Goal: Task Accomplishment & Management: Manage account settings

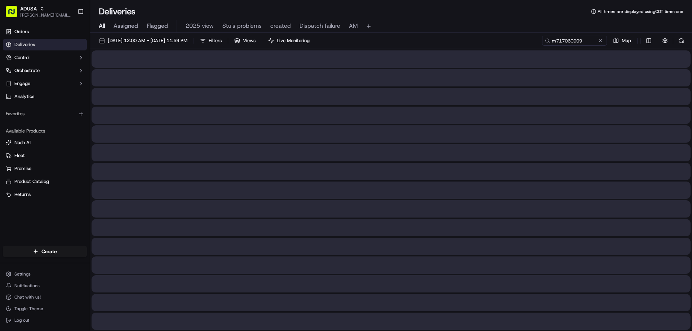
click at [542, 41] on input "m717060909" at bounding box center [574, 41] width 65 height 10
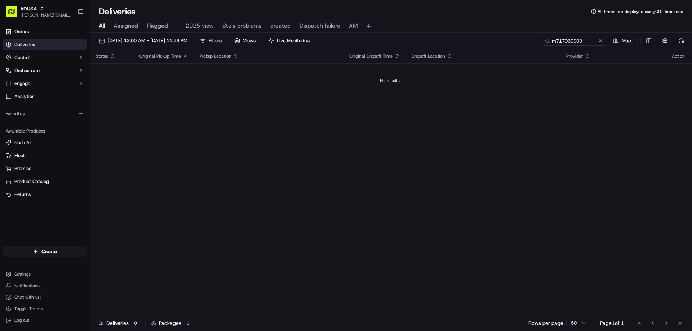
type input "m717060909"
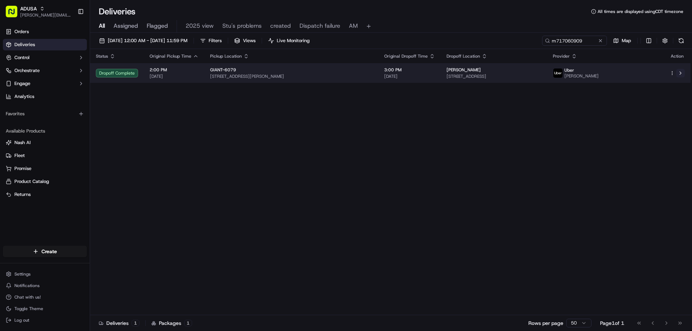
click at [680, 72] on button at bounding box center [680, 73] width 9 height 9
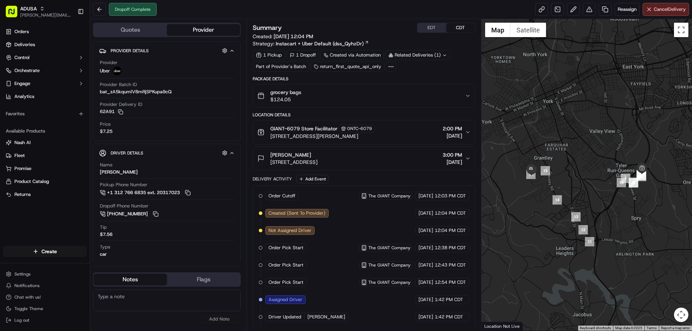
paste textarea "Delivered to wrong address"
type textarea "Delivered to wrong address"
click at [215, 317] on button "Add Note" at bounding box center [218, 319] width 43 height 10
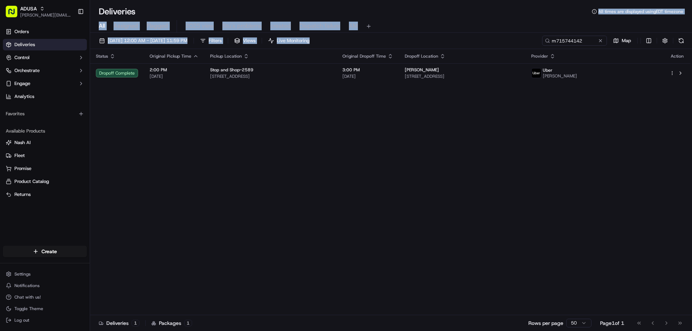
click at [599, 41] on button at bounding box center [600, 40] width 7 height 7
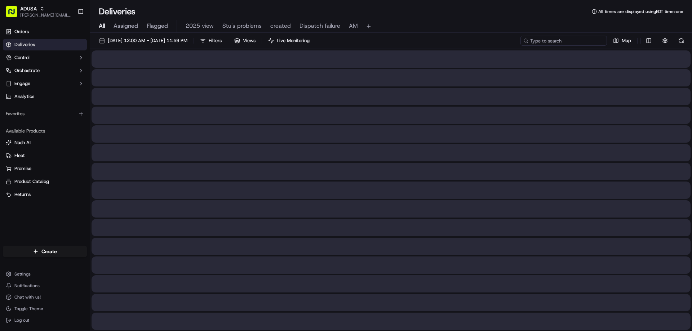
paste input "m715515937"
click at [535, 44] on input "m715515937" at bounding box center [563, 41] width 86 height 10
type input "m715515937"
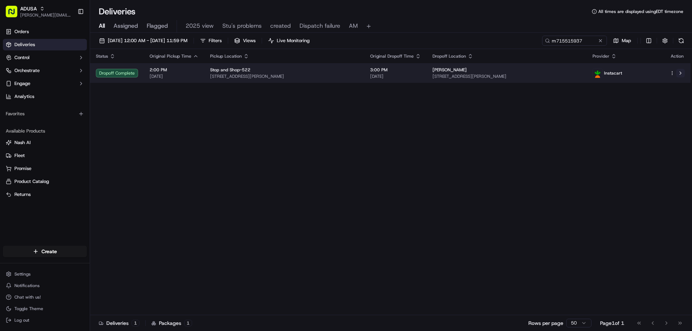
click at [682, 72] on button at bounding box center [680, 73] width 9 height 9
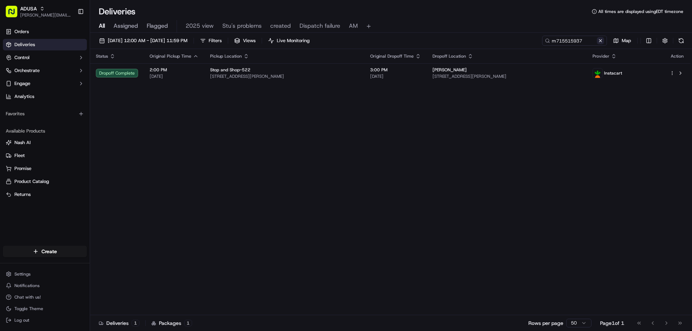
click at [600, 39] on button at bounding box center [600, 40] width 7 height 7
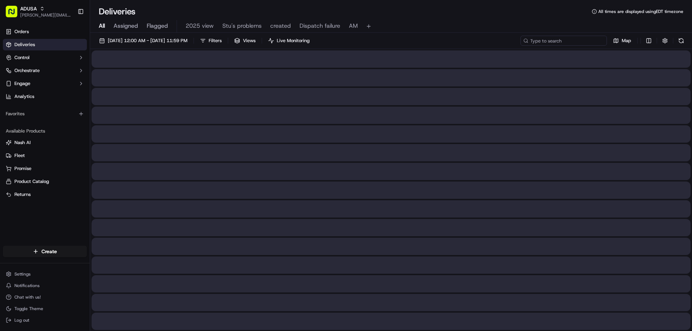
paste input "m717015090"
click at [534, 39] on input "m717015090" at bounding box center [563, 41] width 86 height 10
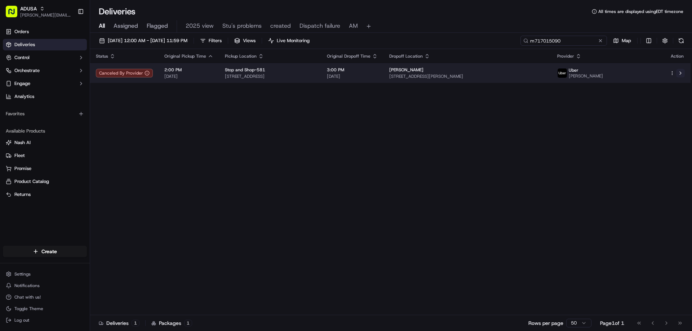
type input "m717015090"
click at [681, 72] on button at bounding box center [680, 73] width 9 height 9
click at [683, 74] on button at bounding box center [680, 73] width 9 height 9
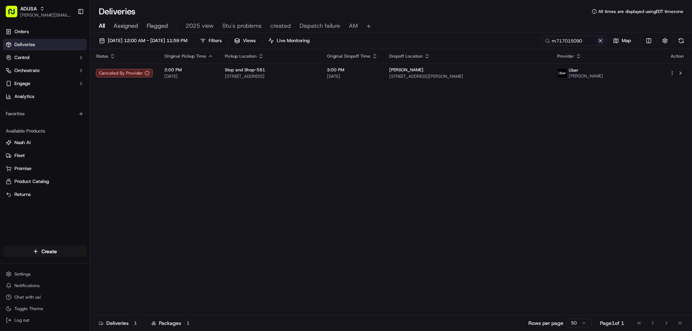
click at [600, 40] on button at bounding box center [600, 40] width 7 height 7
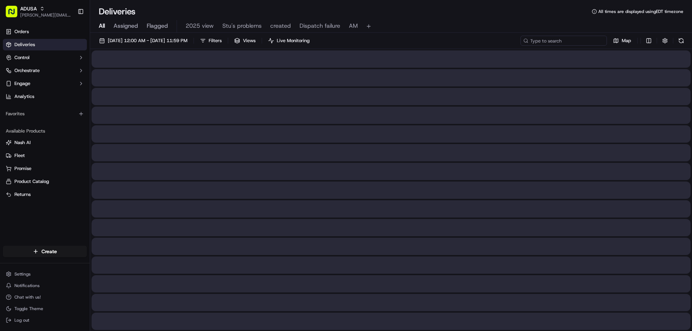
paste input "m717098124"
click at [535, 45] on input "m717098124" at bounding box center [563, 41] width 86 height 10
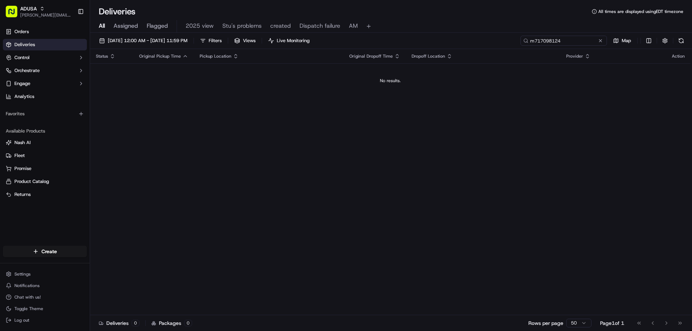
type input "m717098124"
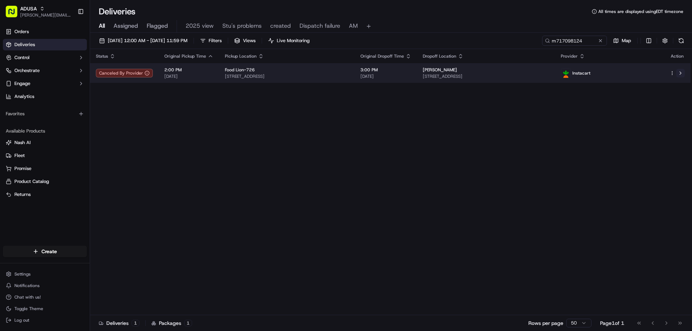
click at [681, 71] on button at bounding box center [680, 73] width 9 height 9
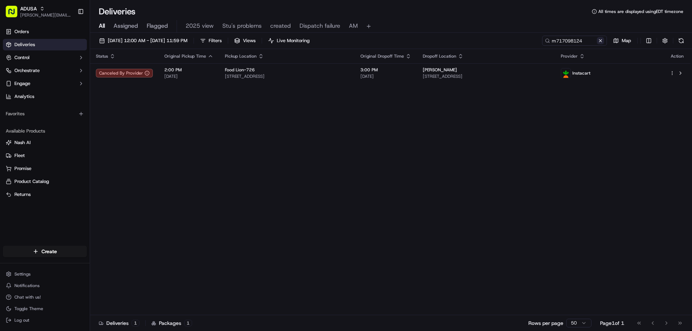
click at [600, 41] on button at bounding box center [600, 40] width 7 height 7
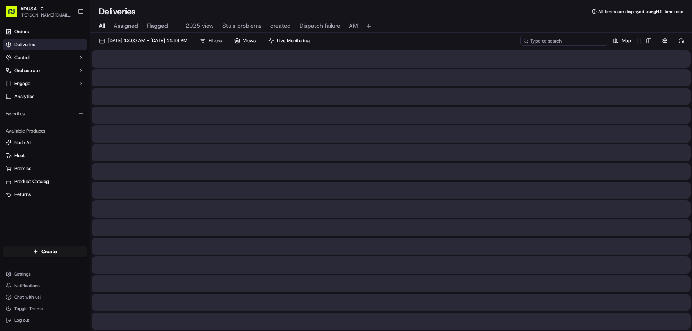
paste input "m715758138"
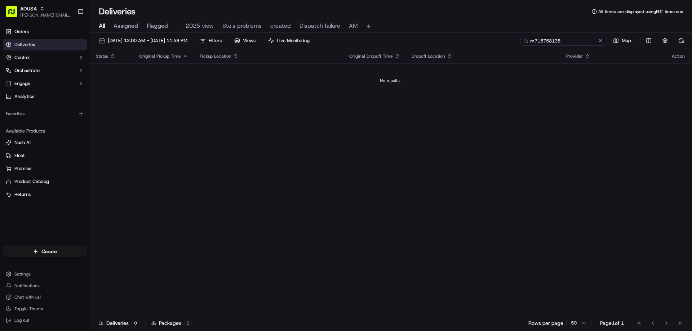
type input "m715758138"
click at [601, 43] on button at bounding box center [600, 40] width 7 height 7
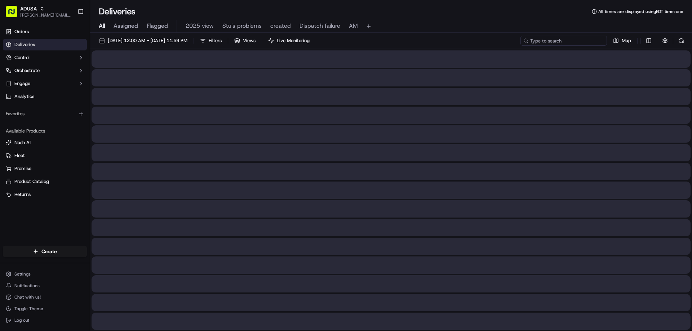
paste input "m709684999"
click at [535, 42] on input "m709684999" at bounding box center [563, 41] width 86 height 10
type input "m709684999"
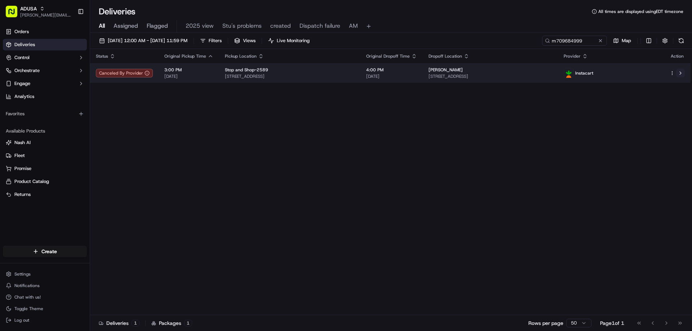
click at [678, 73] on button at bounding box center [680, 73] width 9 height 9
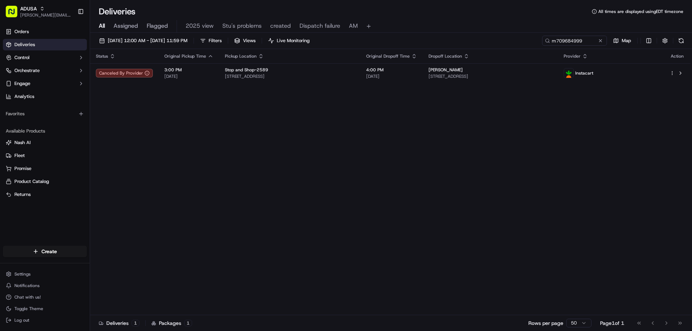
drag, startPoint x: 600, startPoint y: 40, endPoint x: 568, endPoint y: 44, distance: 31.9
click at [600, 41] on button at bounding box center [600, 40] width 7 height 7
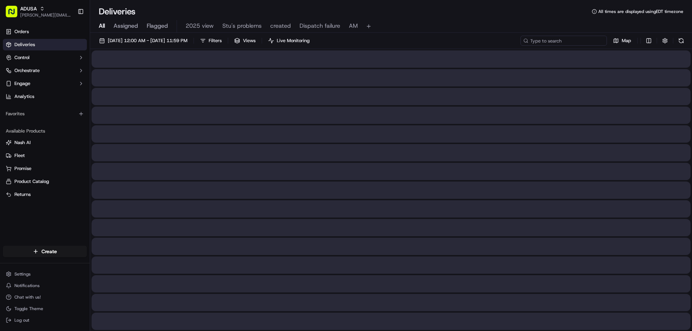
paste input "i717143071"
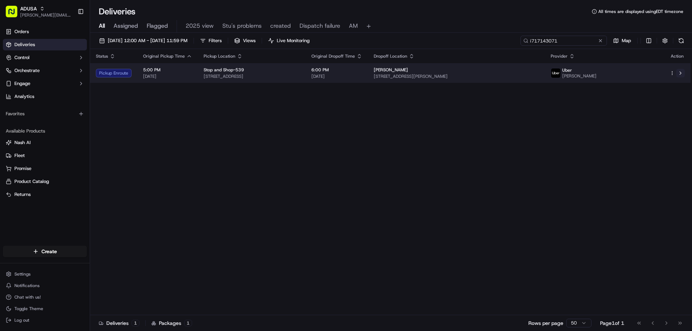
type input "i717143071"
click at [681, 70] on button at bounding box center [680, 73] width 9 height 9
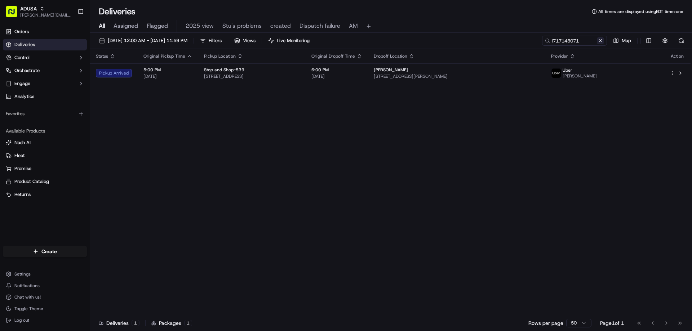
click at [600, 41] on button at bounding box center [600, 40] width 7 height 7
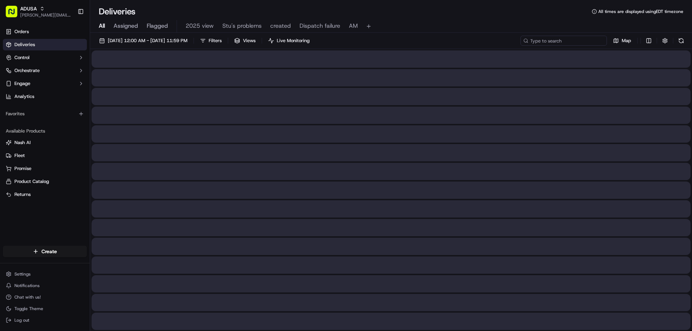
click at [582, 43] on input at bounding box center [563, 41] width 86 height 10
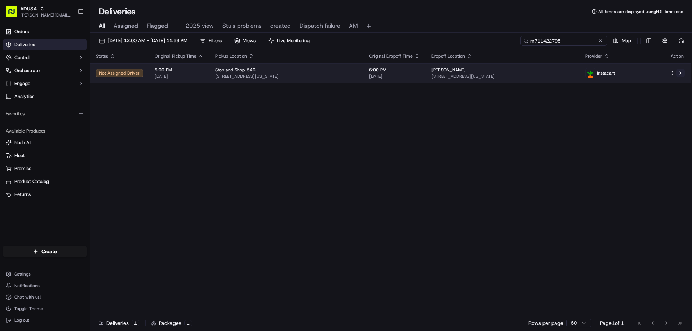
type input "m711422795"
click at [680, 73] on button at bounding box center [680, 73] width 9 height 9
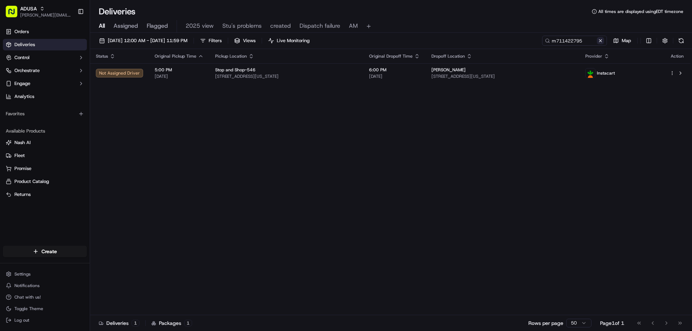
click at [598, 41] on button at bounding box center [600, 40] width 7 height 7
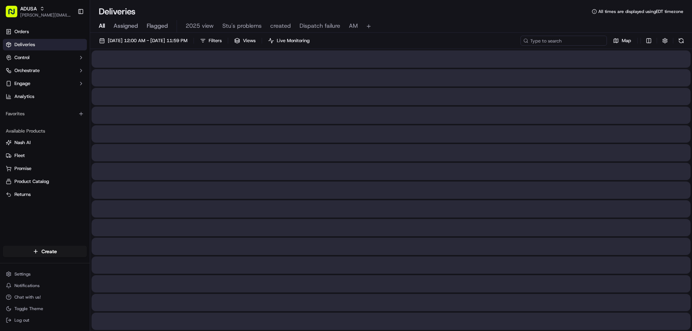
click at [579, 43] on input at bounding box center [563, 41] width 86 height 10
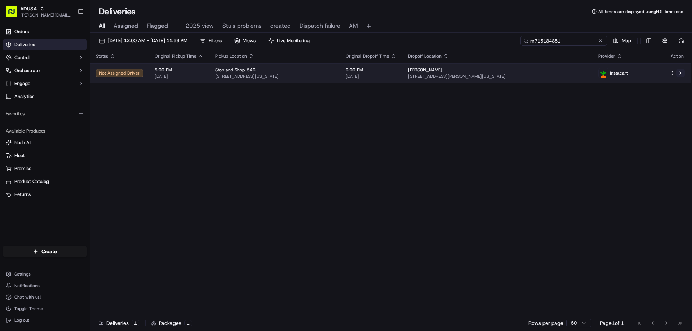
type input "m715184851"
click at [678, 72] on button at bounding box center [680, 73] width 9 height 9
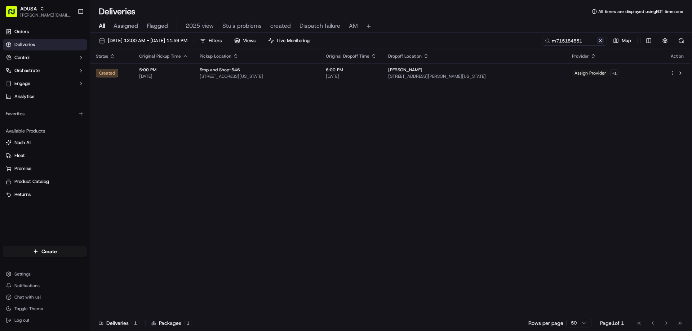
click at [600, 40] on button at bounding box center [600, 40] width 7 height 7
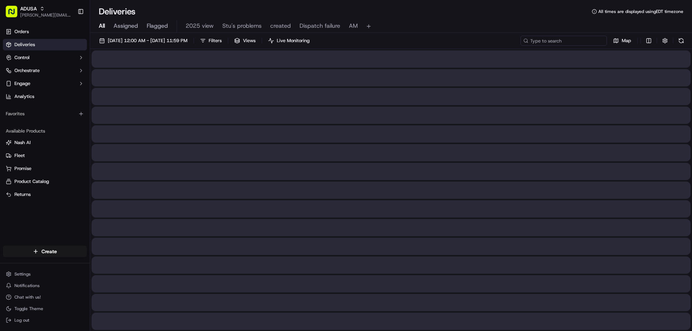
click at [578, 40] on input at bounding box center [563, 41] width 86 height 10
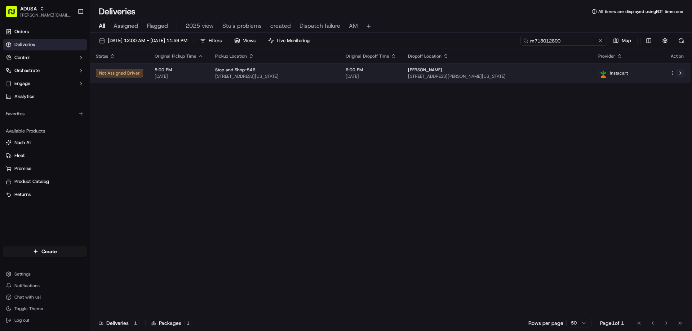
type input "m713012890"
click at [681, 72] on button at bounding box center [680, 73] width 9 height 9
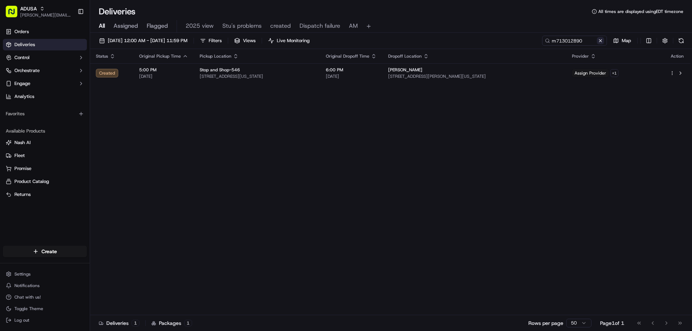
click at [598, 41] on button at bounding box center [600, 40] width 7 height 7
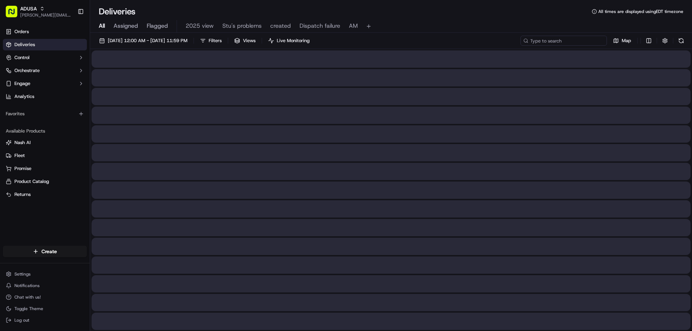
click at [577, 43] on input at bounding box center [563, 41] width 86 height 10
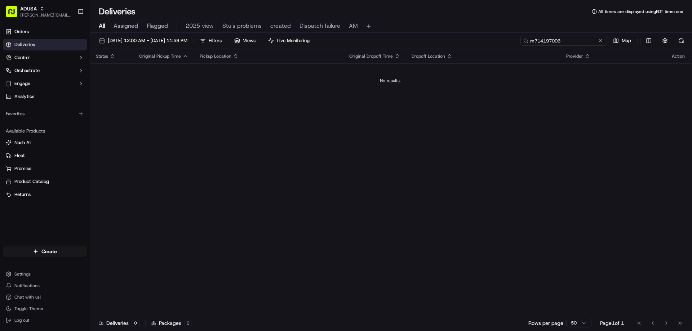
type input "m714197006"
drag, startPoint x: 574, startPoint y: 39, endPoint x: 531, endPoint y: 40, distance: 42.9
click at [531, 40] on input "m714197006" at bounding box center [563, 41] width 86 height 10
click at [600, 39] on button at bounding box center [600, 40] width 7 height 7
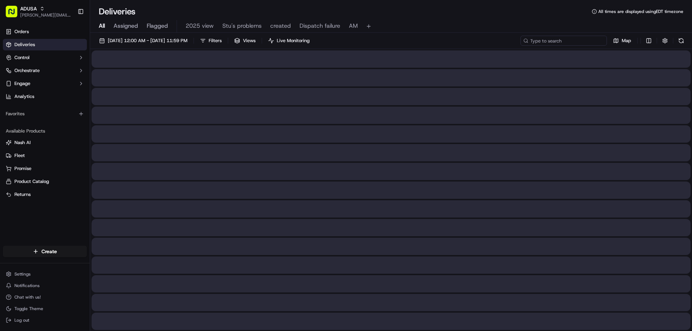
click at [580, 41] on input at bounding box center [563, 41] width 86 height 10
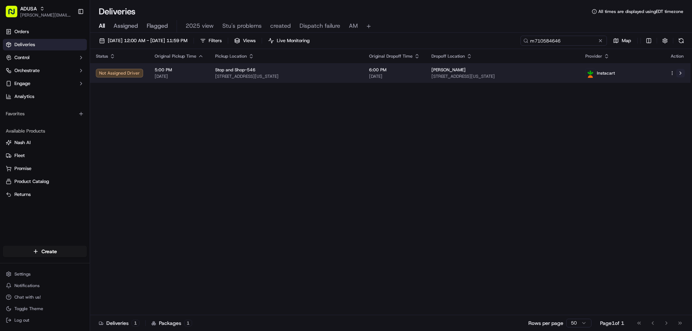
type input "m710584646"
click at [679, 71] on button at bounding box center [680, 73] width 9 height 9
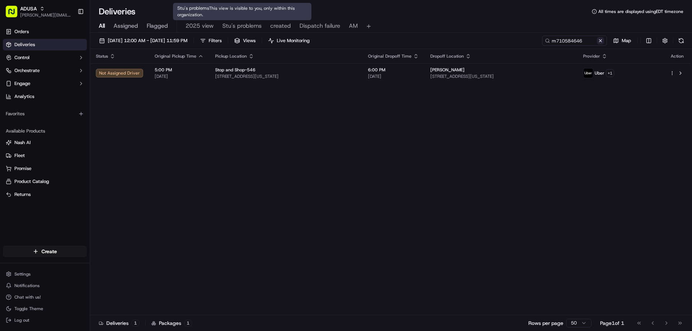
click at [603, 41] on button at bounding box center [600, 40] width 7 height 7
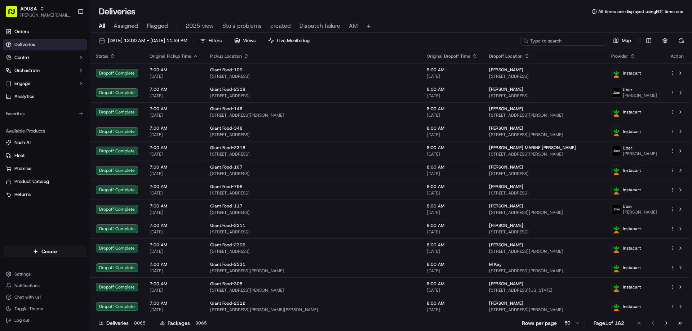
paste input "m716637667"
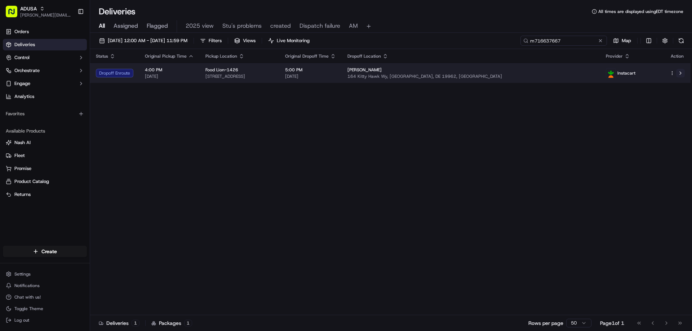
type input "m716637667"
click at [683, 70] on button at bounding box center [680, 73] width 9 height 9
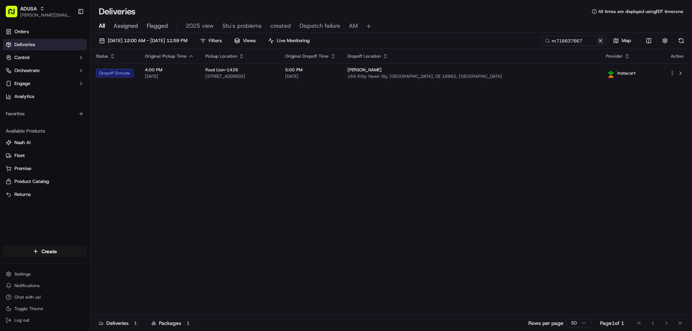
click at [600, 41] on button at bounding box center [600, 40] width 7 height 7
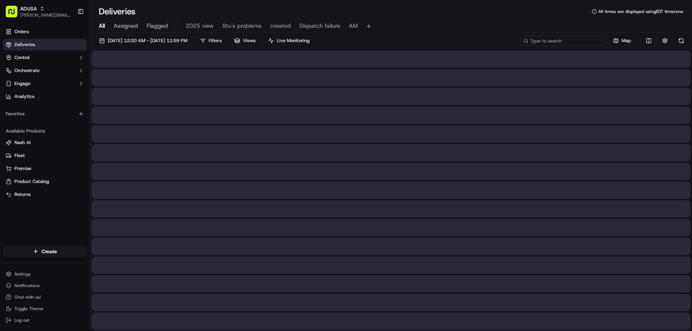
paste input "m716906100"
click at [534, 40] on input "m716906100" at bounding box center [563, 41] width 86 height 10
type input "m716906100"
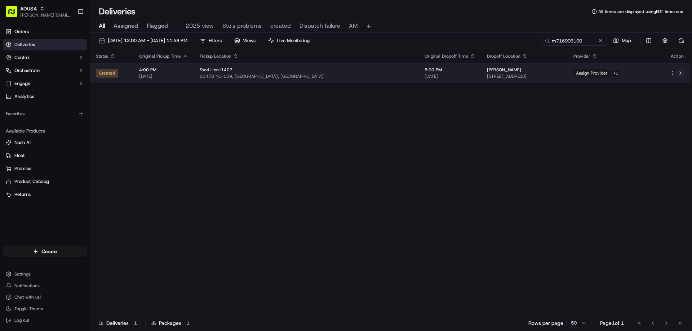
click at [680, 74] on button at bounding box center [680, 73] width 9 height 9
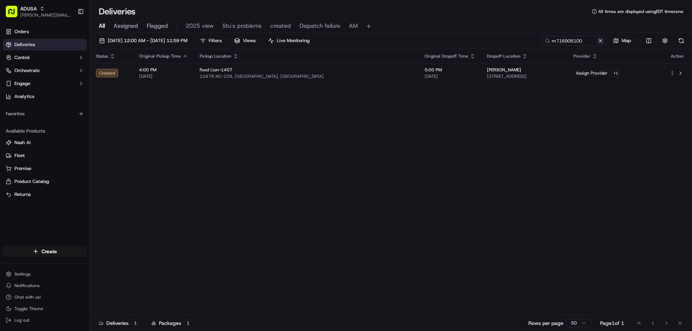
click at [601, 43] on button at bounding box center [600, 40] width 7 height 7
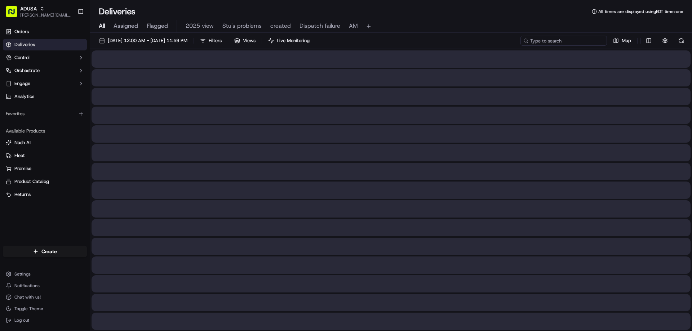
paste input "m708138049"
click at [537, 41] on input "m708138049" at bounding box center [563, 41] width 86 height 10
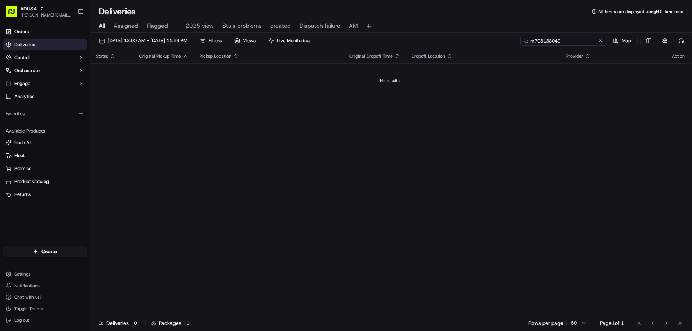
type input "m708138049"
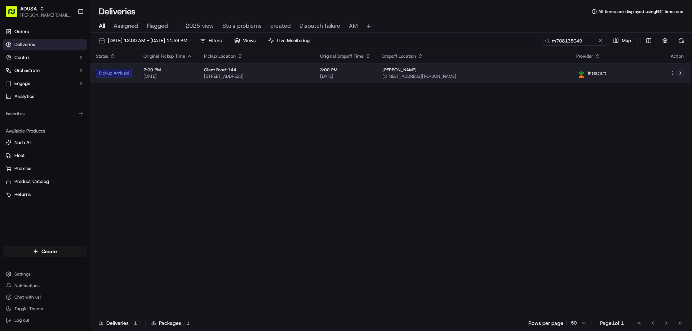
click at [681, 74] on button at bounding box center [680, 73] width 9 height 9
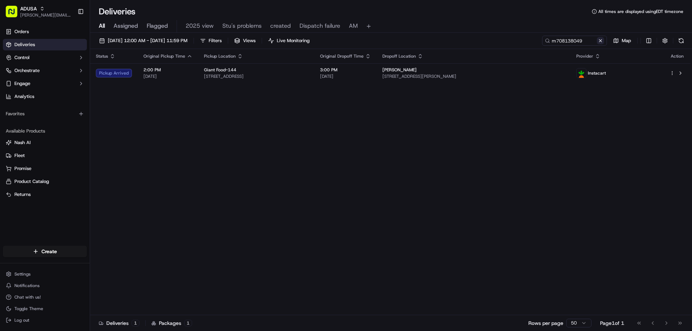
click at [602, 42] on button at bounding box center [600, 40] width 7 height 7
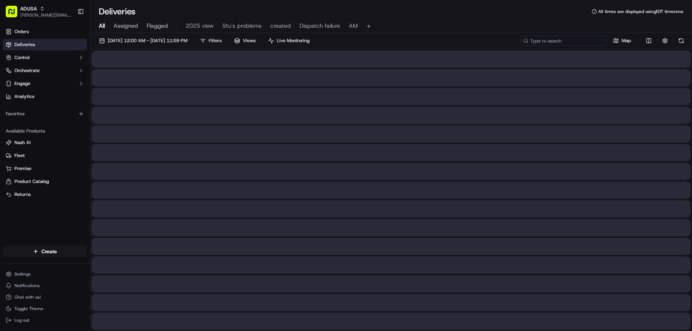
paste input "m714794700"
type input "m714794700"
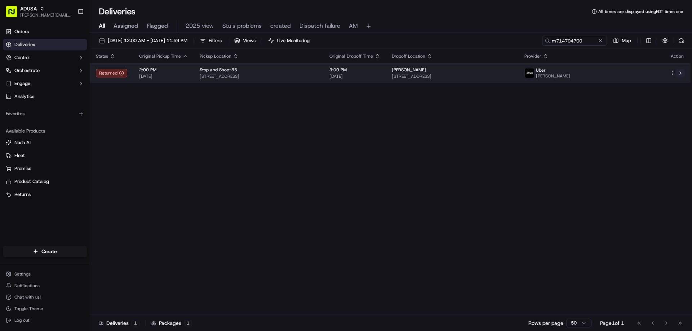
click at [678, 71] on button at bounding box center [680, 73] width 9 height 9
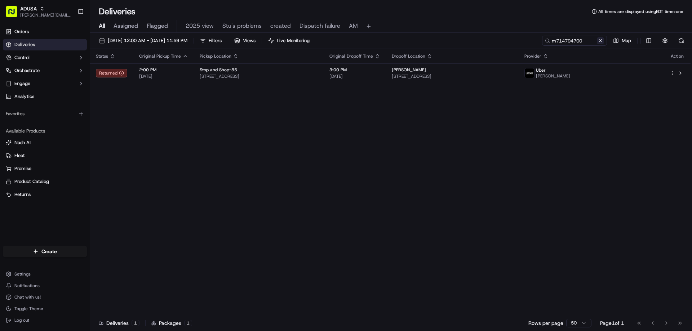
click at [598, 40] on button at bounding box center [600, 40] width 7 height 7
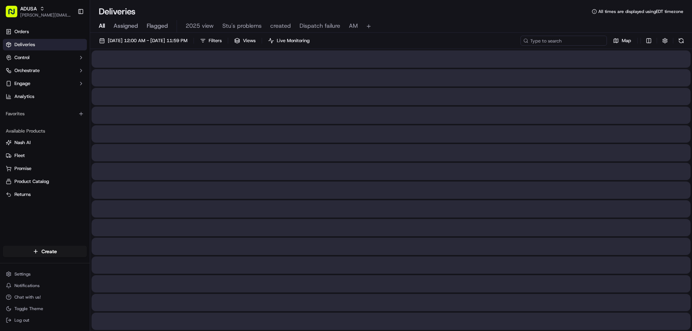
paste input "m717053409"
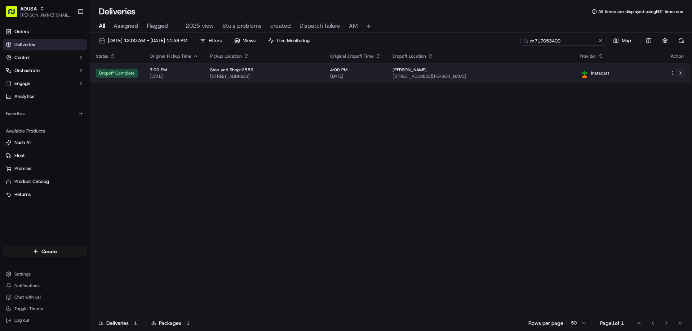
type input "m717053409"
click at [680, 72] on button at bounding box center [680, 73] width 9 height 9
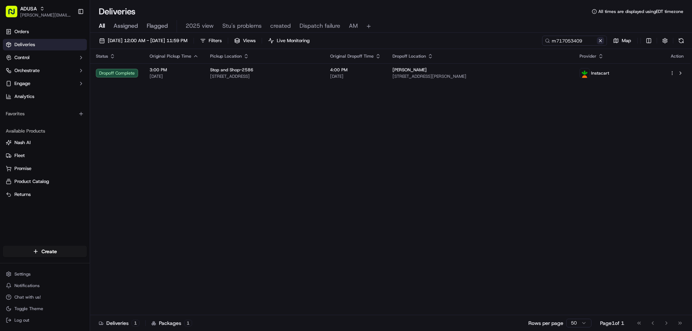
click at [600, 42] on button at bounding box center [600, 40] width 7 height 7
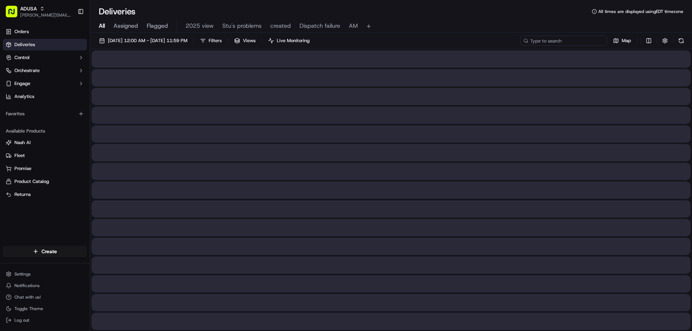
paste input "m716949936"
type input "m716949936"
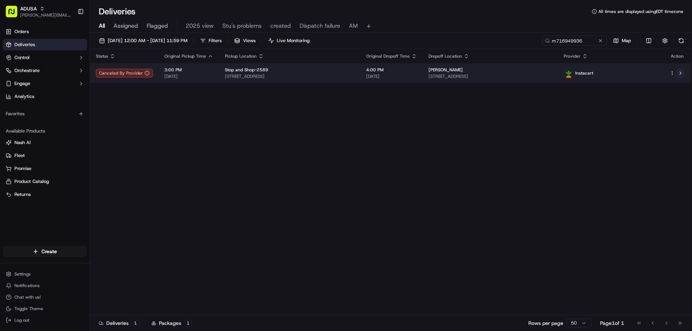
click at [682, 73] on button at bounding box center [680, 73] width 9 height 9
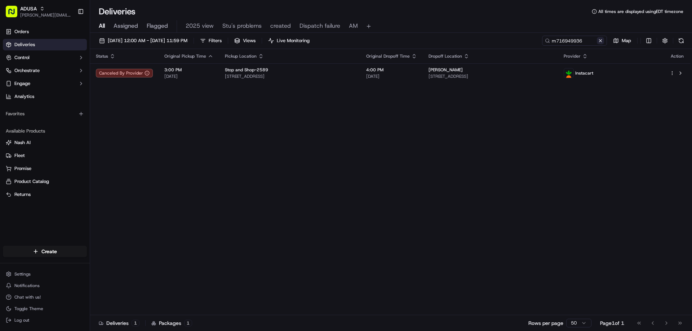
click at [597, 42] on button at bounding box center [600, 40] width 7 height 7
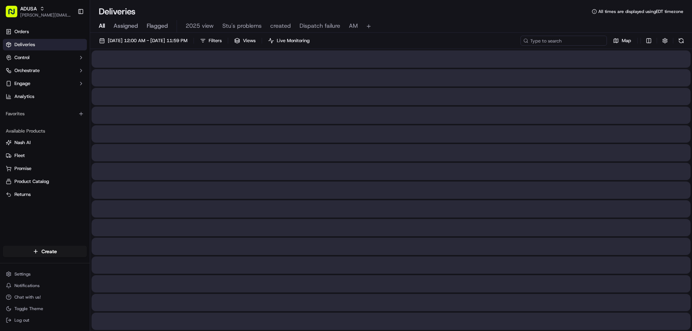
paste input "m715199970"
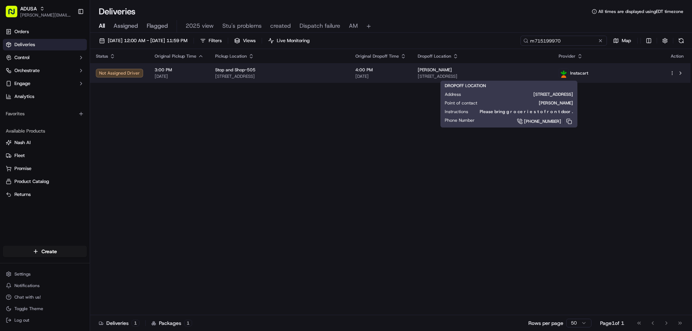
type input "m715199970"
click at [547, 71] on div "MaryFrances Muldoon" at bounding box center [482, 70] width 129 height 6
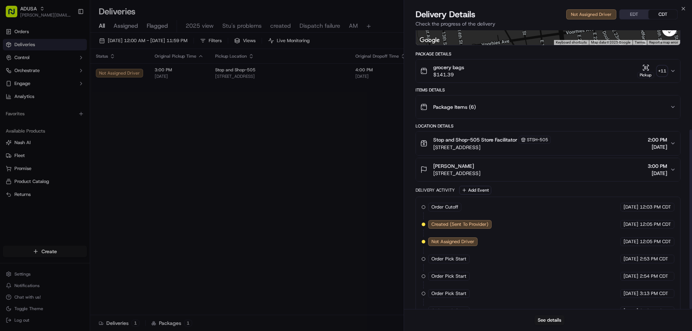
scroll to position [155, 0]
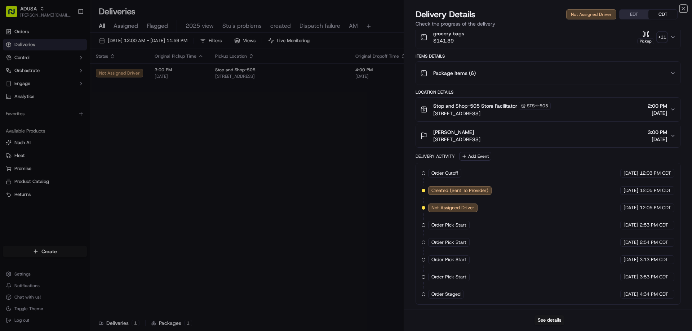
drag, startPoint x: 683, startPoint y: 7, endPoint x: 644, endPoint y: 10, distance: 39.0
click at [683, 8] on icon "button" at bounding box center [683, 9] width 6 height 6
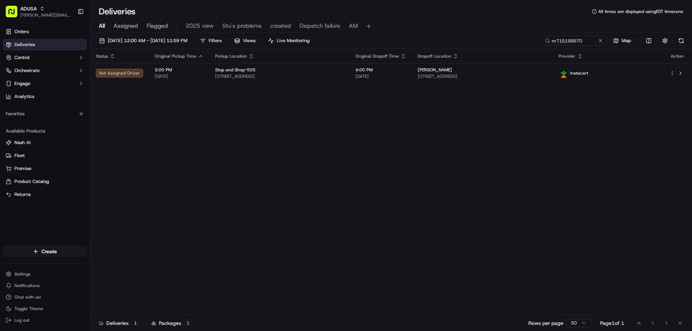
click at [599, 41] on button at bounding box center [600, 40] width 7 height 7
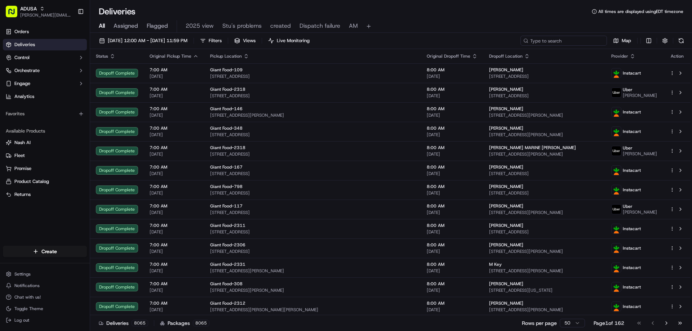
paste input "m508705704"
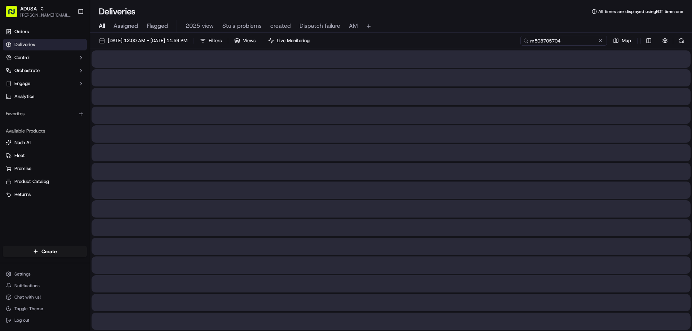
click at [536, 41] on input "m508705704" at bounding box center [563, 41] width 86 height 10
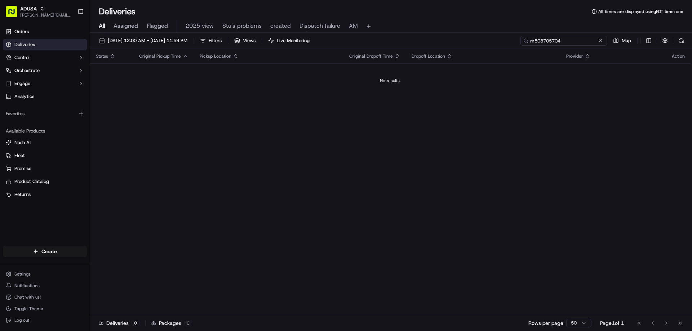
type input "m508705704"
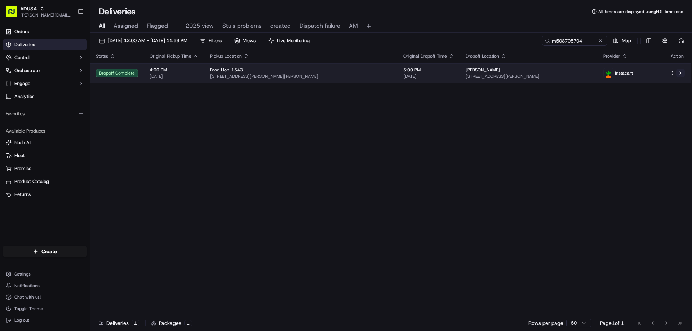
click at [680, 72] on button at bounding box center [680, 73] width 9 height 9
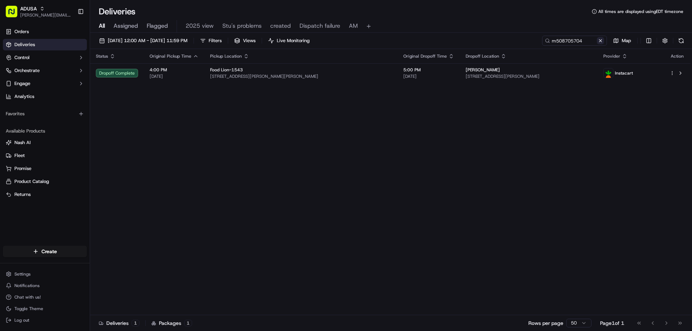
click at [598, 42] on button at bounding box center [600, 40] width 7 height 7
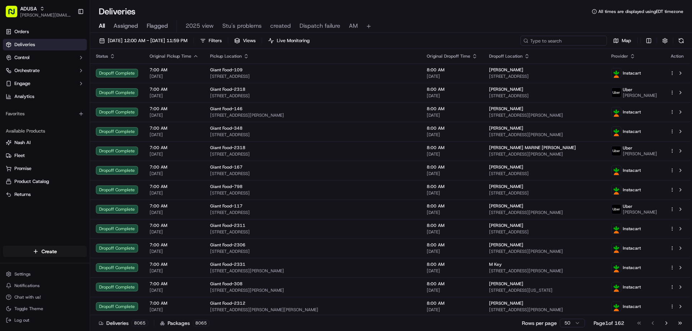
drag, startPoint x: 584, startPoint y: 46, endPoint x: 547, endPoint y: 40, distance: 37.9
paste input "m716403262"
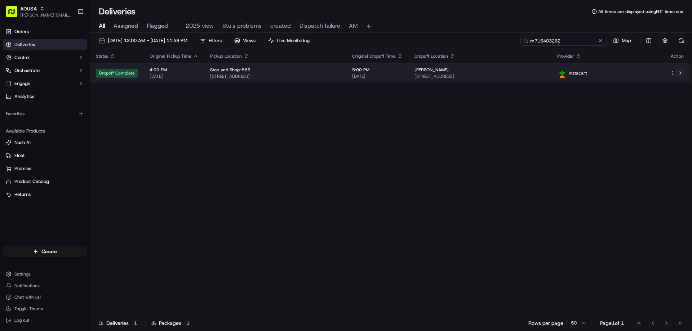
type input "m716403262"
click at [681, 72] on button at bounding box center [680, 73] width 9 height 9
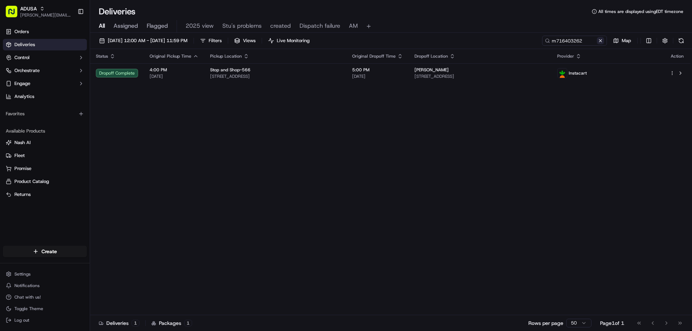
click at [600, 41] on button at bounding box center [600, 40] width 7 height 7
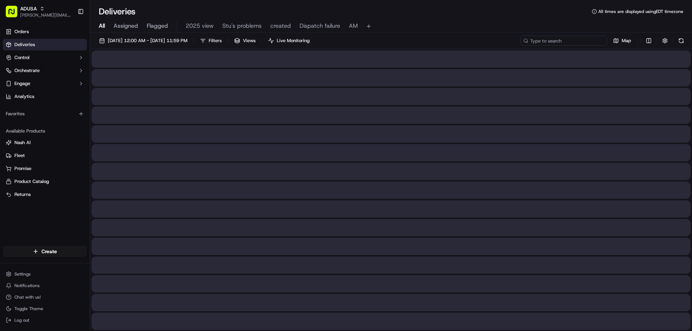
paste input "m716350298"
click at [539, 39] on input "m716350298" at bounding box center [563, 41] width 86 height 10
click at [537, 43] on input "m716350298" at bounding box center [563, 41] width 86 height 10
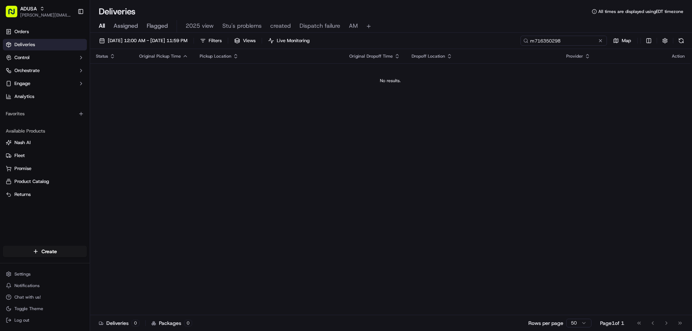
type input "m716350298"
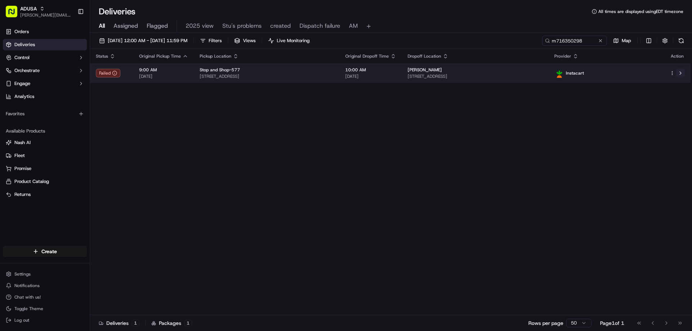
click at [681, 74] on button at bounding box center [680, 73] width 9 height 9
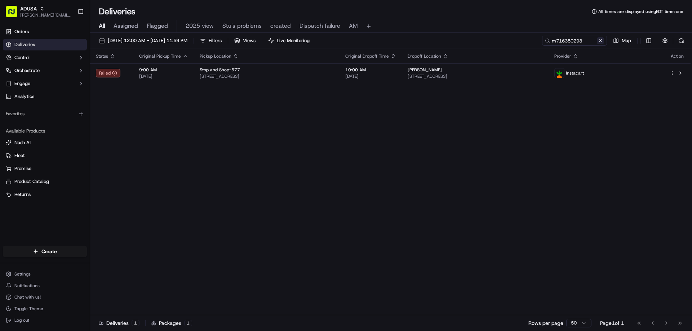
click at [600, 40] on button at bounding box center [600, 40] width 7 height 7
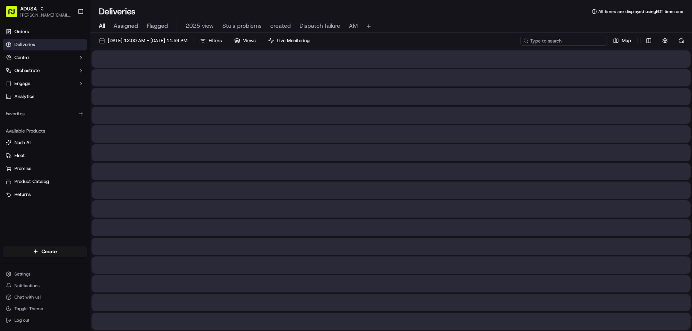
paste input "m519797800"
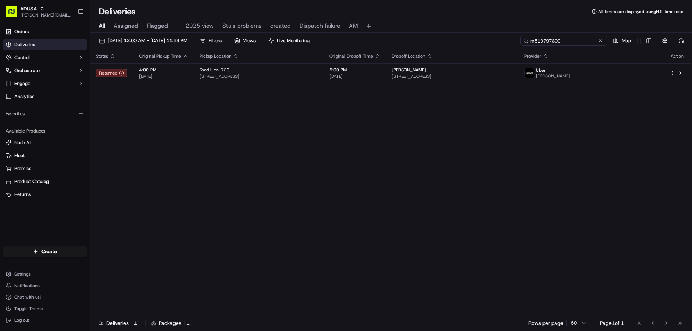
type input "m519797800"
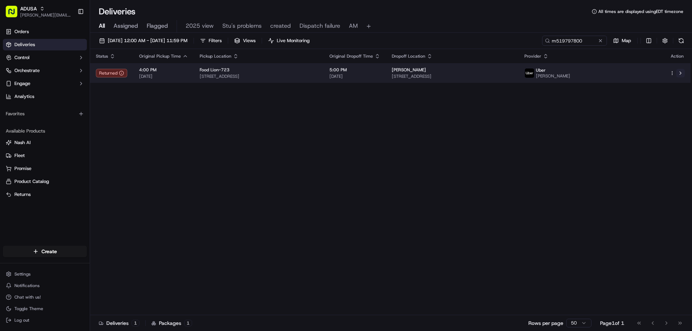
click at [681, 71] on button at bounding box center [680, 73] width 9 height 9
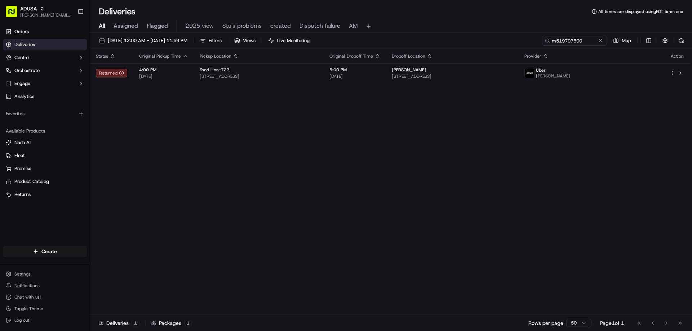
drag, startPoint x: 600, startPoint y: 40, endPoint x: 595, endPoint y: 41, distance: 4.7
click at [600, 40] on button at bounding box center [600, 40] width 7 height 7
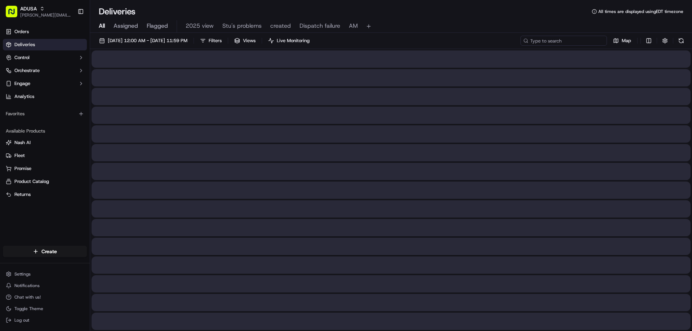
paste input "m698782795"
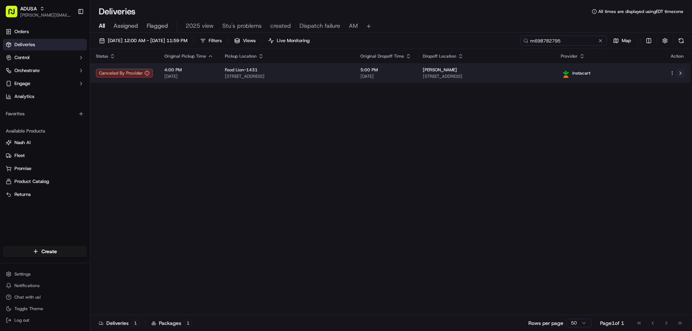
type input "m698782795"
click at [679, 71] on button at bounding box center [680, 73] width 9 height 9
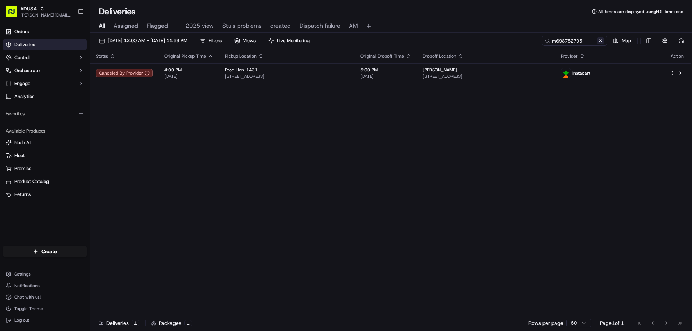
click at [600, 41] on button at bounding box center [600, 40] width 7 height 7
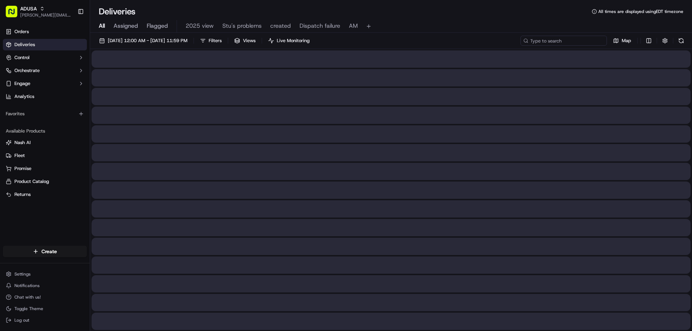
paste input "m717117007"
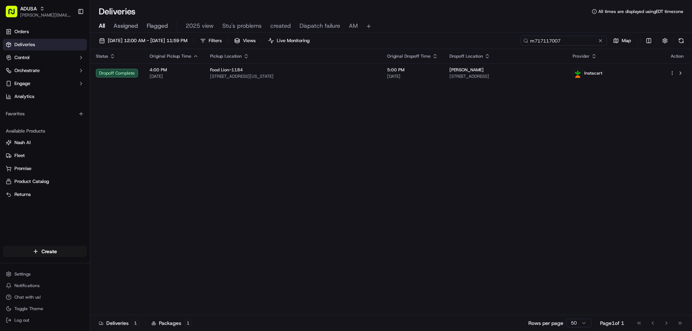
type input "m717117007"
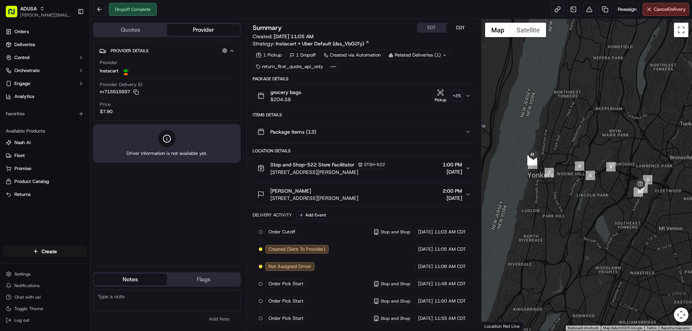
paste textarea "Delivered to wrong address"
type textarea "Delivered to wrong address"
click at [219, 317] on button "Add Note" at bounding box center [218, 319] width 43 height 10
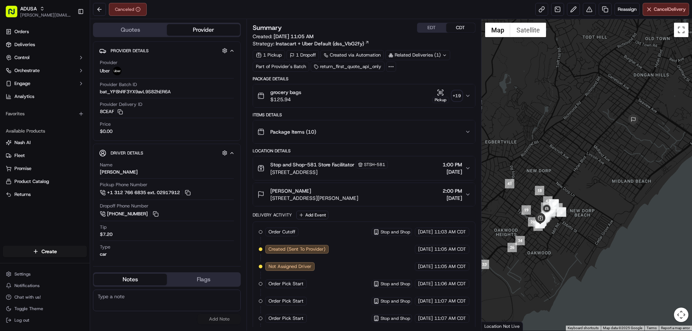
paste textarea "Cancelled by gig partner; no driver acceptance"
type textarea "Cancelled by gig partner; no driver acceptance"
click at [218, 315] on button "Add Note" at bounding box center [218, 319] width 43 height 10
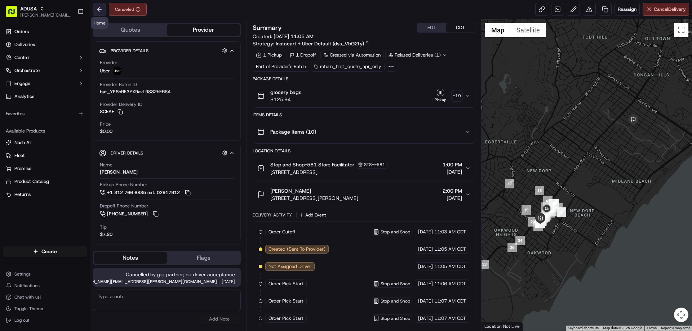
click at [99, 6] on button at bounding box center [99, 9] width 13 height 13
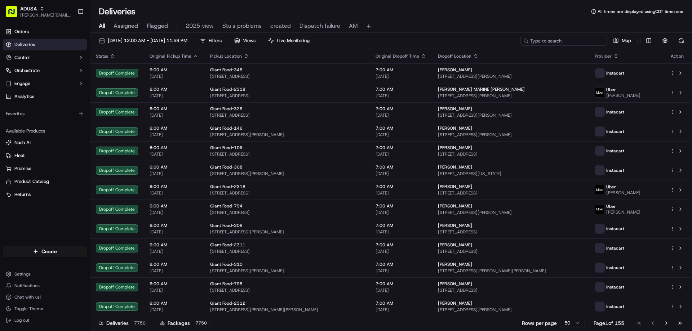
paste input "m717015090"
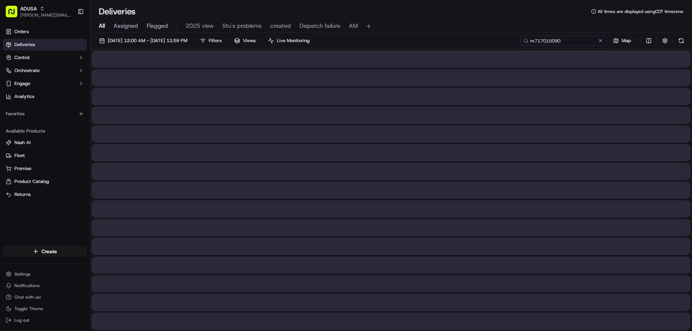
click at [537, 44] on input "m717015090" at bounding box center [563, 41] width 86 height 10
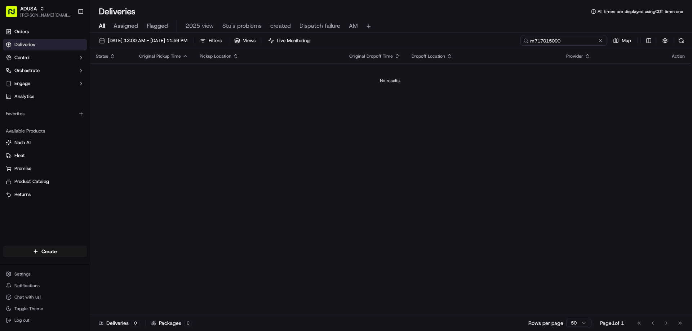
type input "m717015090"
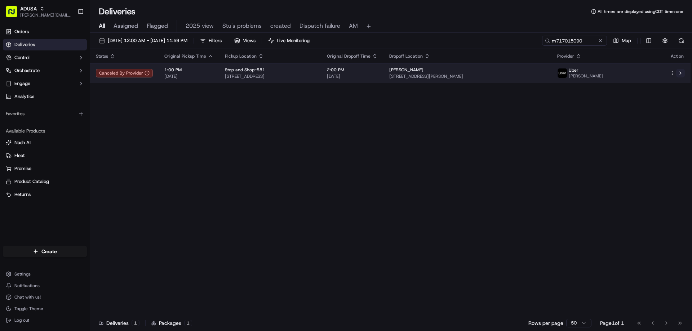
click at [680, 72] on button at bounding box center [680, 73] width 9 height 9
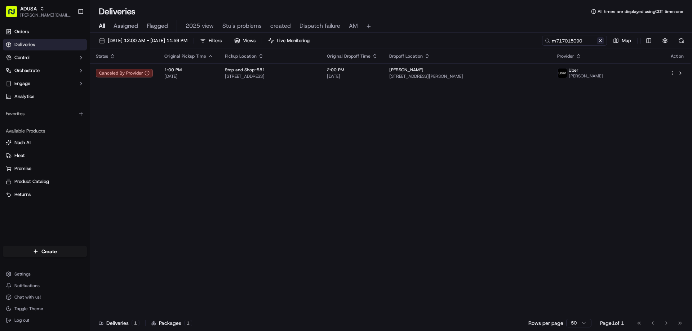
click at [599, 40] on button at bounding box center [600, 40] width 7 height 7
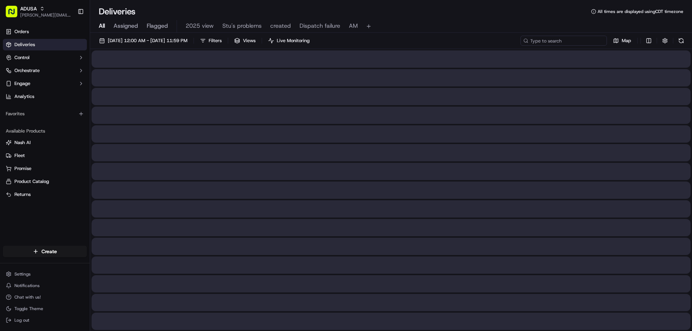
paste input "m717015090"
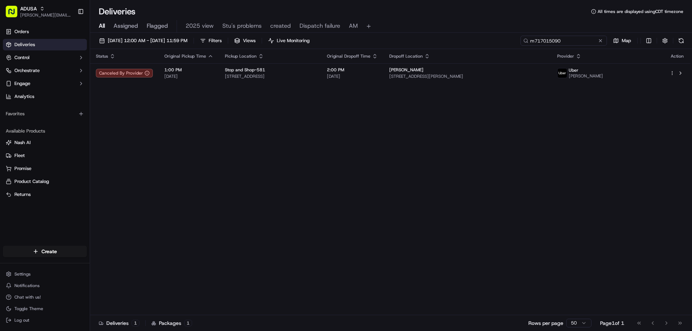
type input "m717015090"
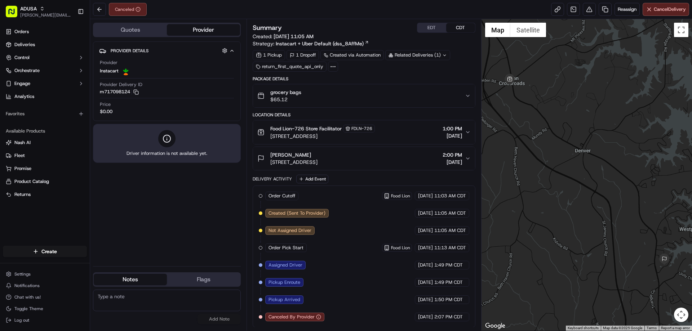
paste textarea "Cancelled by gig partner; no driver acceptance"
type textarea "Cancelled by gig partner; no driver acceptance"
click at [214, 318] on button "Add Note" at bounding box center [218, 319] width 43 height 10
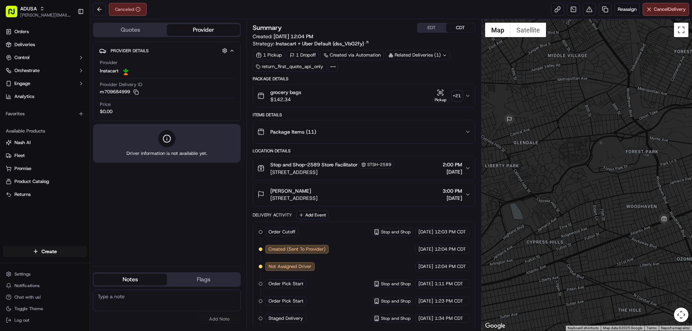
paste textarea "Cancelled by gig partner; no driver acceptance"
type textarea "Cancelled by gig partner; no driver acceptance"
click at [222, 317] on button "Add Note" at bounding box center [218, 319] width 43 height 10
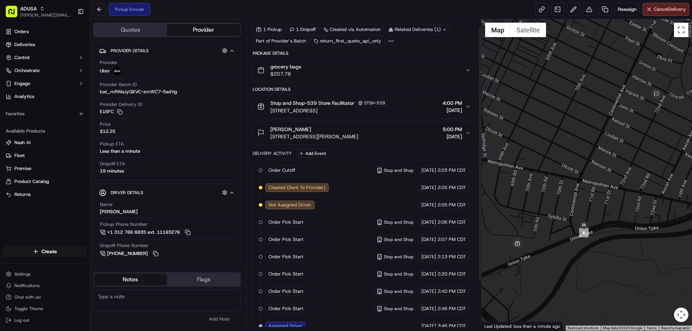
scroll to position [70, 0]
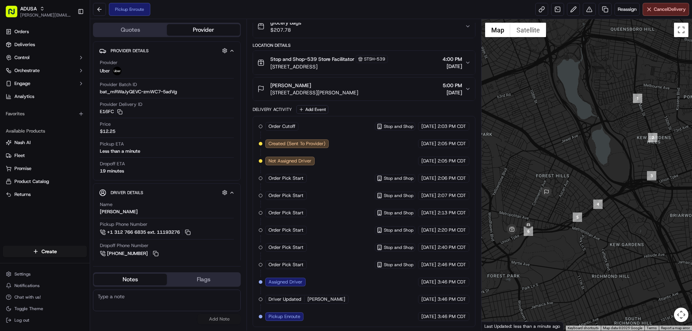
drag, startPoint x: 611, startPoint y: 221, endPoint x: 566, endPoint y: 237, distance: 47.5
click at [566, 237] on div at bounding box center [586, 175] width 211 height 312
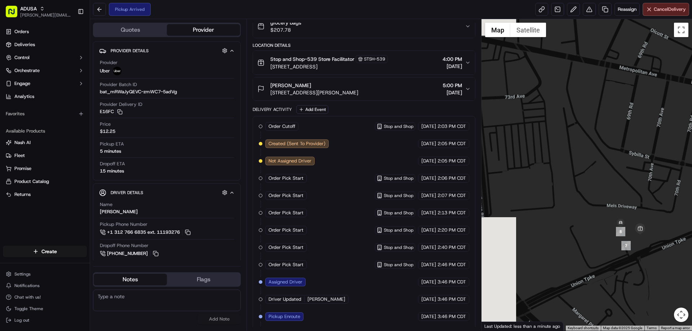
drag, startPoint x: 501, startPoint y: 257, endPoint x: 693, endPoint y: 237, distance: 192.7
click at [691, 237] on html "ADUSA raynard.pritchett@adusa.com Toggle Sidebar Orders Deliveries Control Orch…" at bounding box center [346, 165] width 692 height 331
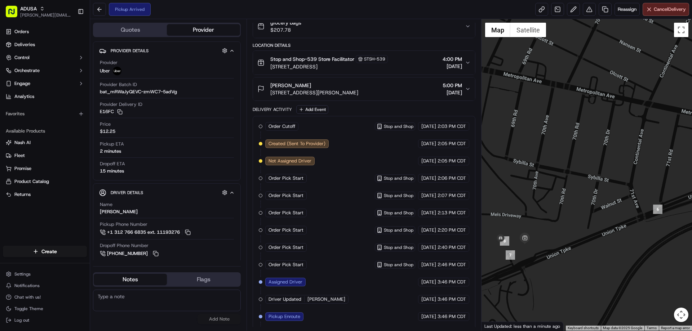
drag, startPoint x: 646, startPoint y: 232, endPoint x: 479, endPoint y: 242, distance: 168.2
click at [479, 242] on div "Quotes Provider Provider Details Hidden ( 1 ) Provider Uber Provider Batch ID b…" at bounding box center [391, 175] width 602 height 312
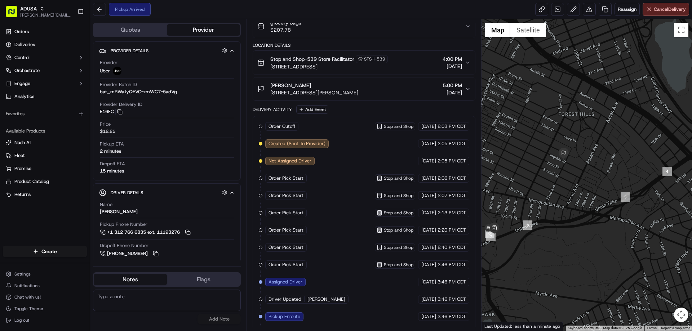
drag, startPoint x: 651, startPoint y: 229, endPoint x: 561, endPoint y: 230, distance: 89.7
click at [561, 230] on div at bounding box center [586, 175] width 211 height 312
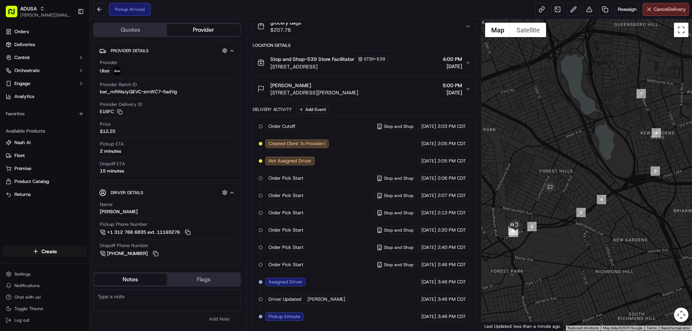
drag, startPoint x: 577, startPoint y: 219, endPoint x: 573, endPoint y: 220, distance: 3.7
click at [573, 220] on div at bounding box center [586, 175] width 211 height 312
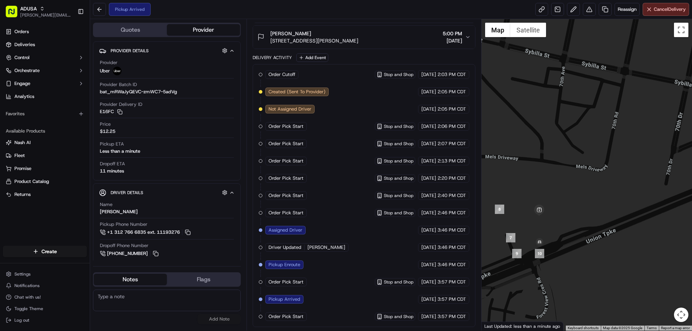
drag, startPoint x: 507, startPoint y: 244, endPoint x: 564, endPoint y: 245, distance: 57.3
click at [564, 245] on div at bounding box center [586, 175] width 211 height 312
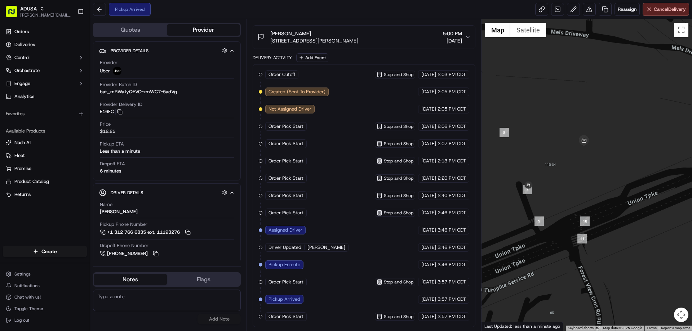
drag, startPoint x: 540, startPoint y: 231, endPoint x: 589, endPoint y: 204, distance: 56.3
click at [589, 204] on div at bounding box center [586, 175] width 211 height 312
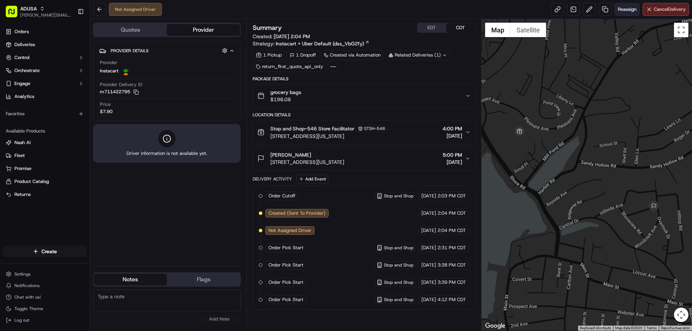
click at [635, 9] on span "Reassign" at bounding box center [627, 9] width 19 height 6
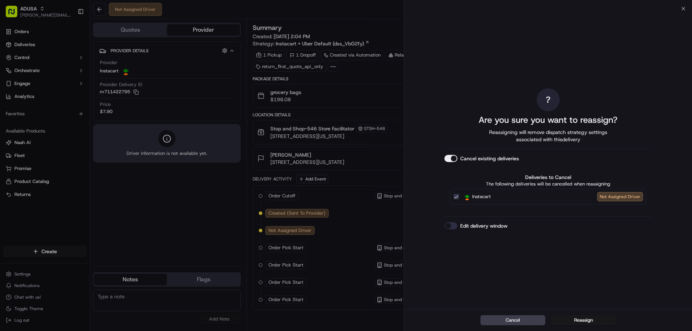
click at [453, 224] on button "Edit delivery window" at bounding box center [450, 225] width 13 height 7
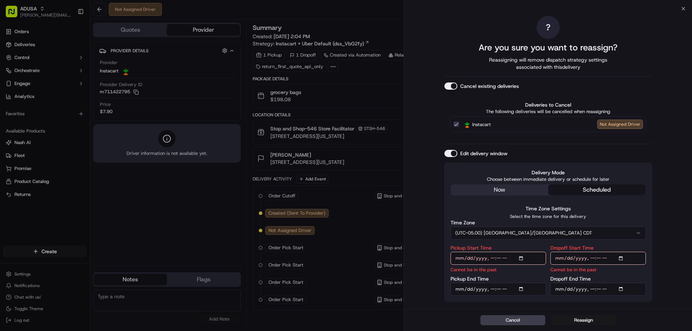
click at [494, 257] on input "Pickup Start Time" at bounding box center [497, 258] width 95 height 13
click at [492, 257] on input "Pickup Start Time" at bounding box center [497, 258] width 95 height 13
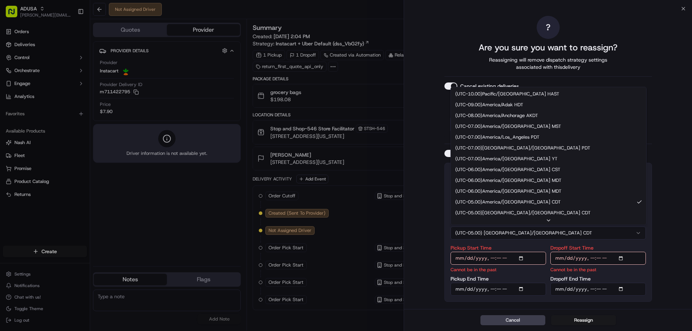
click at [526, 233] on button "(UTC-05.00) America/Chicago CDT" at bounding box center [547, 233] width 195 height 13
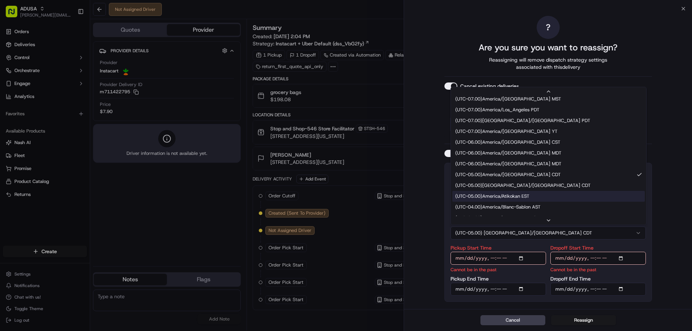
scroll to position [72, 0]
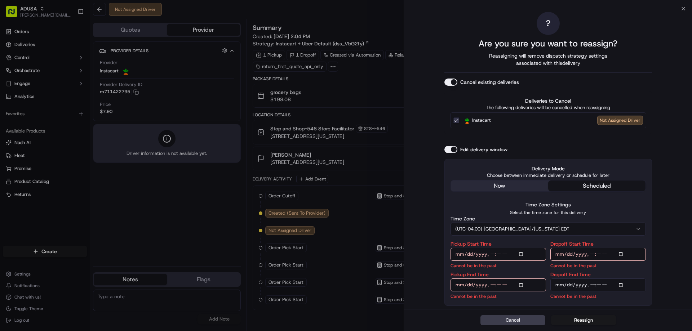
click at [493, 254] on input "Pickup Start Time" at bounding box center [497, 254] width 95 height 13
type input "2025-09-21T18:00"
click at [491, 285] on input "Pickup End Time" at bounding box center [497, 285] width 95 height 13
type input "2025-09-21T18:59"
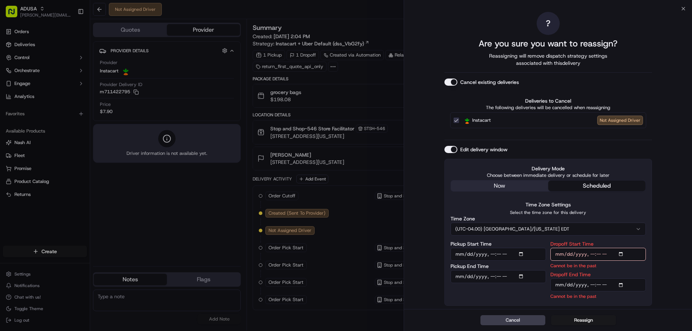
click at [595, 253] on input "Dropoff Start Time" at bounding box center [597, 254] width 95 height 13
click at [590, 256] on input "Dropoff Start Time" at bounding box center [597, 254] width 95 height 13
type input "2025-09-21T18:00"
click at [590, 288] on input "Dropoff End Time" at bounding box center [597, 285] width 95 height 13
type input "2025-09-21T19:00"
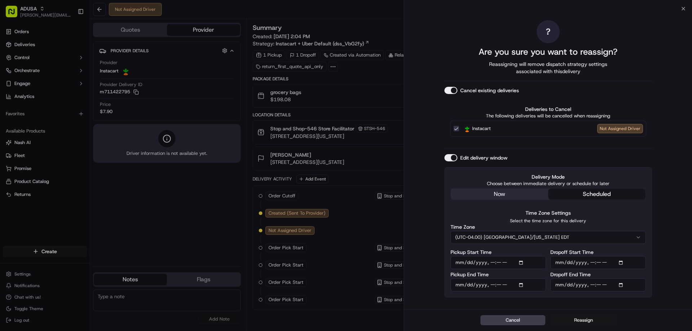
click at [580, 321] on button "Reassign" at bounding box center [583, 320] width 65 height 10
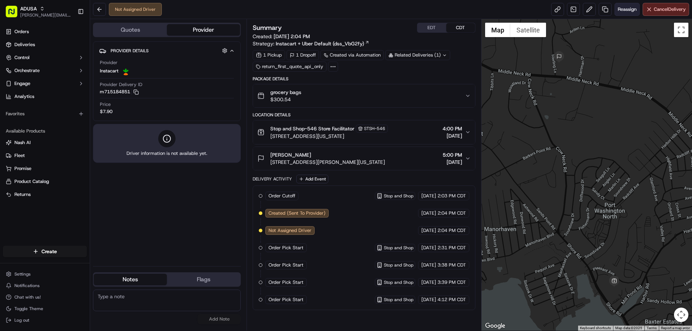
click at [622, 8] on span "Reassign" at bounding box center [627, 9] width 19 height 6
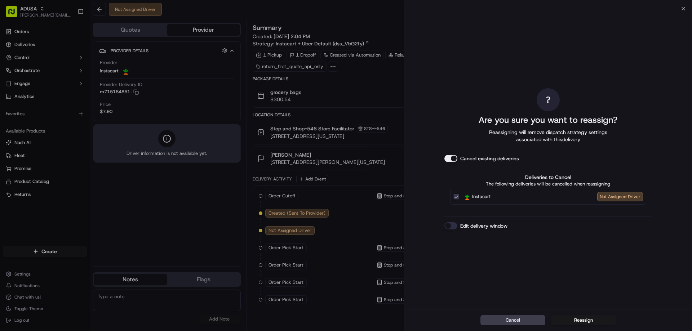
click at [454, 223] on button "Edit delivery window" at bounding box center [450, 225] width 13 height 7
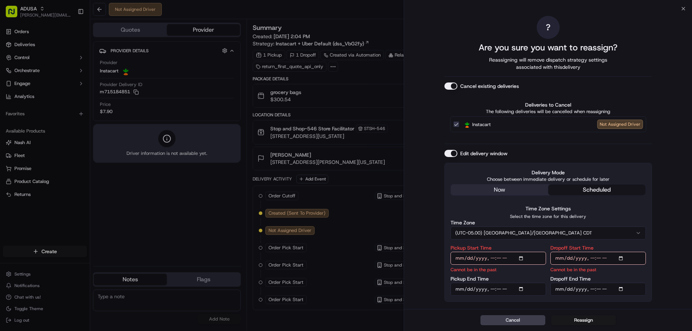
click at [493, 260] on input "Pickup Start Time" at bounding box center [497, 258] width 95 height 13
type input "[DATE]T18:00"
click at [490, 288] on input "Pickup End Time" at bounding box center [497, 289] width 95 height 13
type input "[DATE]T18:59"
click at [592, 257] on input "Dropoff Start Time" at bounding box center [597, 258] width 95 height 13
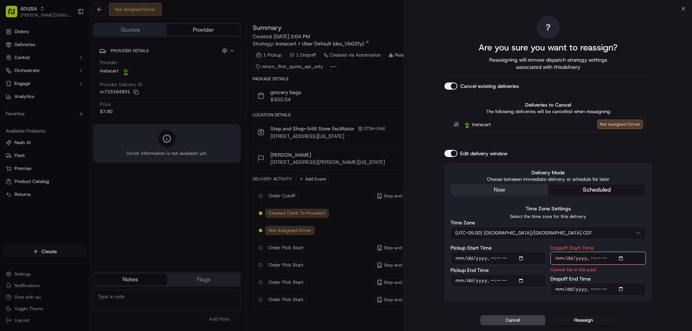
type input "[DATE]T18:00"
click at [591, 288] on input "Dropoff End Time" at bounding box center [597, 289] width 95 height 13
type input "[DATE]T19:00"
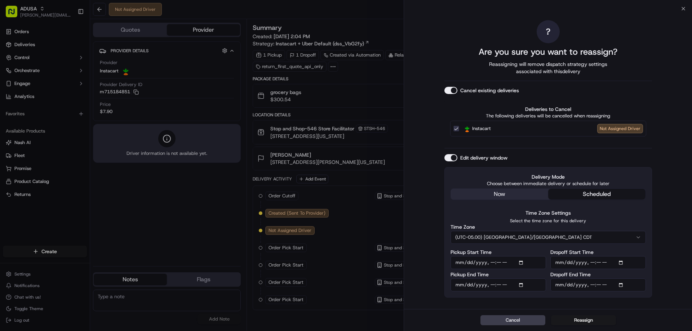
click at [561, 240] on button "(UTC-05.00) [GEOGRAPHIC_DATA]/[GEOGRAPHIC_DATA] CDT" at bounding box center [547, 237] width 195 height 13
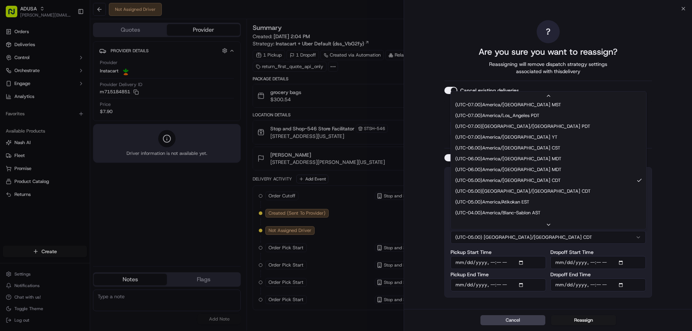
scroll to position [72, 0]
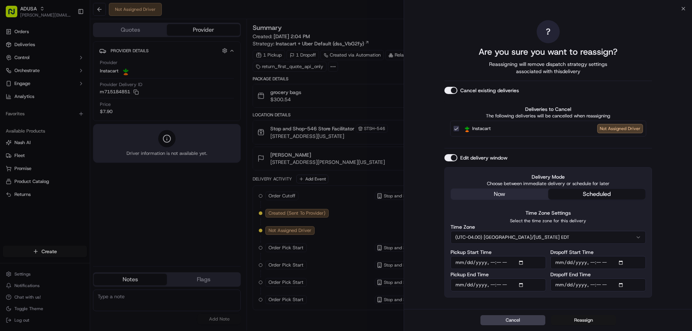
click at [579, 321] on button "Reassign" at bounding box center [583, 320] width 65 height 10
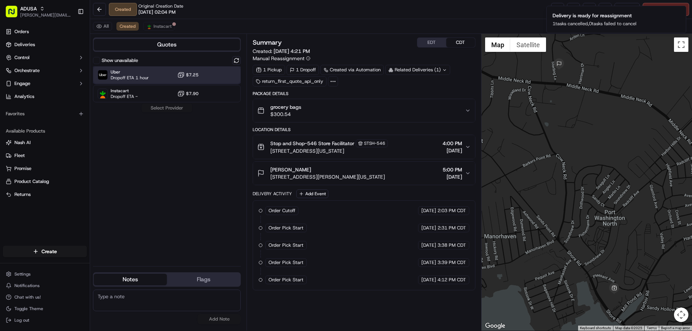
click at [176, 73] on div "Uber Dropoff ETA 1 hour $7.25" at bounding box center [167, 74] width 148 height 17
click at [174, 75] on div "Uber Dropoff ETA 1 hour $7.25" at bounding box center [167, 74] width 148 height 17
click at [159, 75] on div "Uber Dropoff ETA 1 hour $7.25" at bounding box center [167, 74] width 148 height 17
click at [221, 319] on div "No results found Add Note" at bounding box center [167, 307] width 148 height 35
click at [160, 112] on div "Show unavailable Uber Dropoff ETA 1 hour $7.25 Instacart Dropoff ETA - $7.90 As…" at bounding box center [167, 158] width 148 height 204
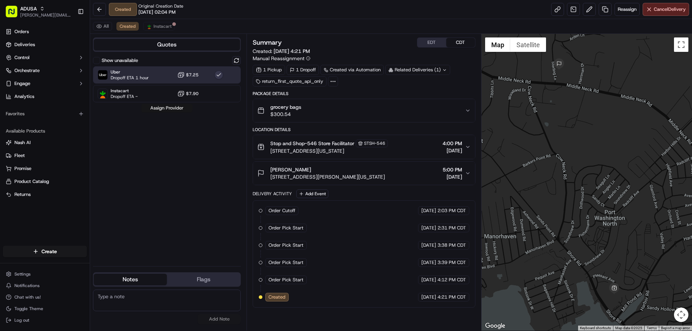
click at [162, 107] on button "Assign Provider" at bounding box center [166, 108] width 51 height 9
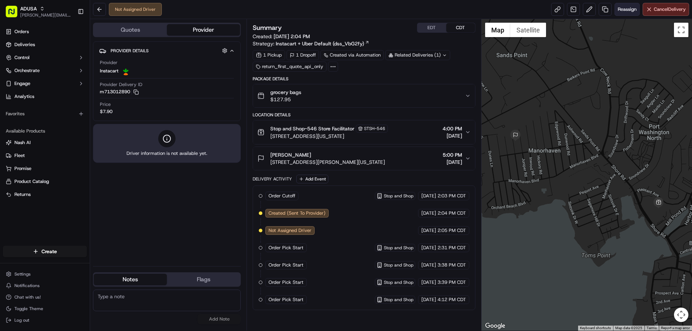
click at [627, 13] on button "Reassign" at bounding box center [626, 9] width 25 height 13
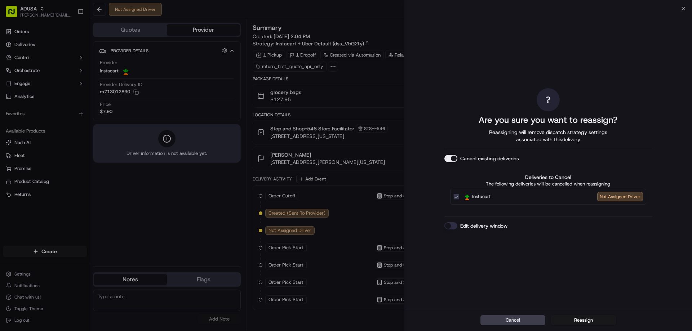
click at [451, 224] on button "Edit delivery window" at bounding box center [450, 225] width 13 height 7
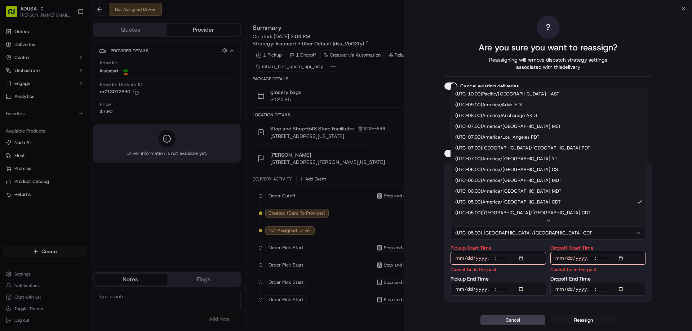
click at [534, 234] on button "(UTC-05.00) [GEOGRAPHIC_DATA]/[GEOGRAPHIC_DATA] CDT" at bounding box center [547, 233] width 195 height 13
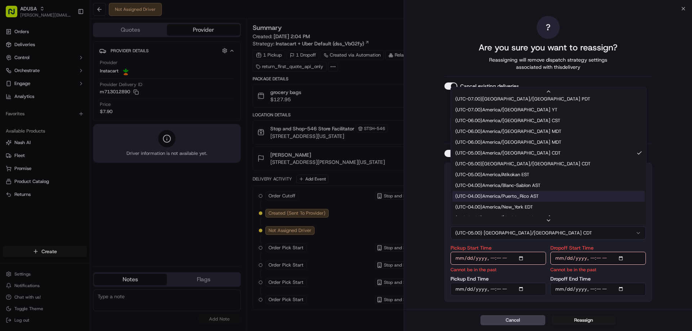
scroll to position [94, 0]
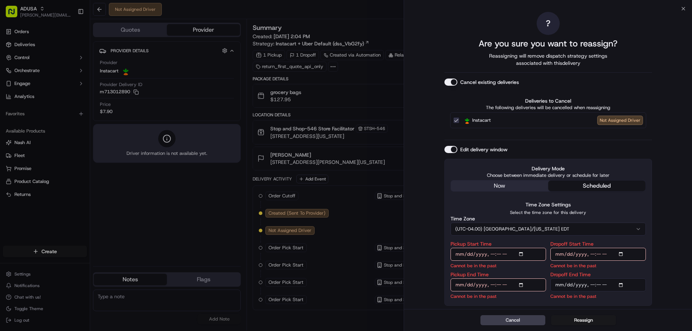
click at [490, 256] on input "Pickup Start Time" at bounding box center [497, 254] width 95 height 13
type input "[DATE]T18:00"
click at [491, 284] on input "Pickup End Time" at bounding box center [497, 285] width 95 height 13
type input "[DATE]T18:59"
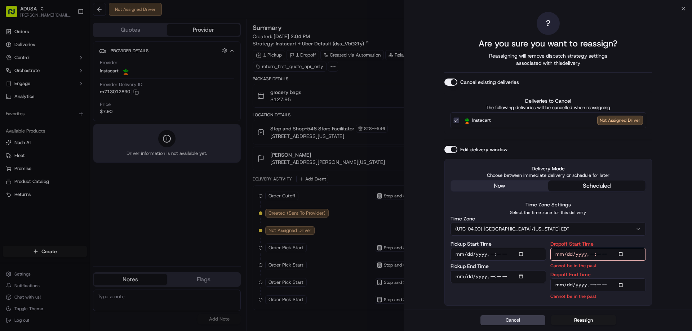
click at [590, 254] on input "Dropoff Start Time" at bounding box center [597, 254] width 95 height 13
type input "[DATE]T18:00"
click at [589, 284] on input "Dropoff End Time" at bounding box center [597, 285] width 95 height 13
type input "2025-09-21T19:00"
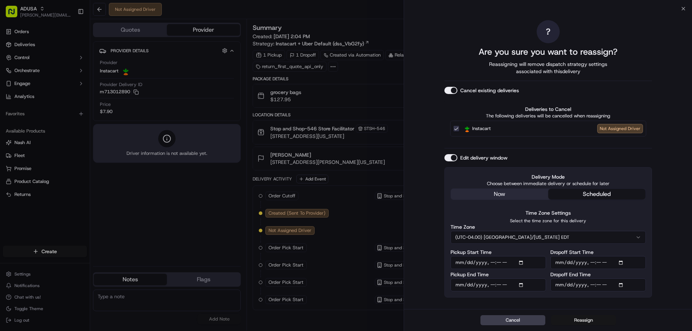
click at [587, 316] on button "Reassign" at bounding box center [583, 320] width 65 height 10
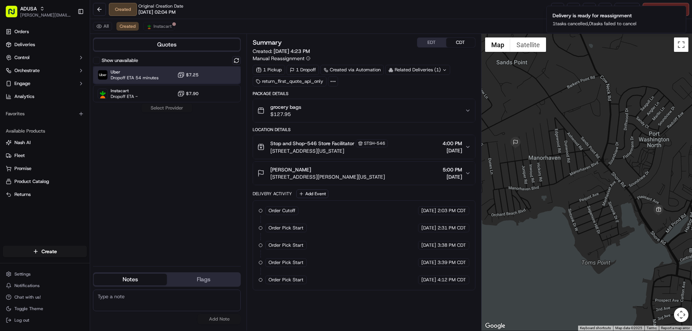
click at [163, 75] on div "Uber Dropoff ETA 54 minutes $7.25" at bounding box center [167, 74] width 148 height 17
click at [178, 105] on button "Assign Provider" at bounding box center [166, 108] width 51 height 9
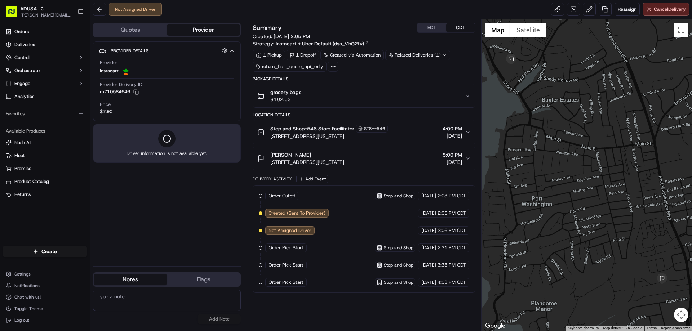
click at [107, 293] on textarea at bounding box center [167, 301] width 148 height 22
click at [420, 99] on div "grocery bags $102.53" at bounding box center [360, 96] width 207 height 14
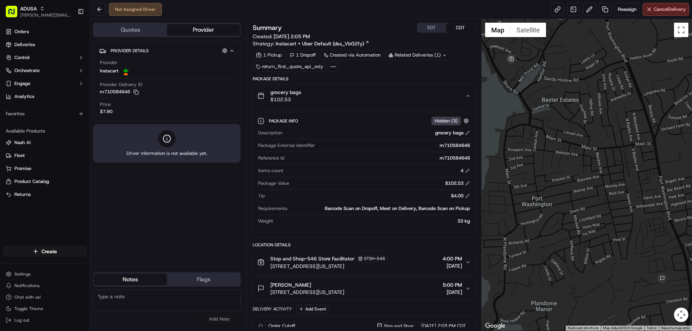
click at [420, 99] on div "grocery bags $102.53" at bounding box center [360, 96] width 207 height 14
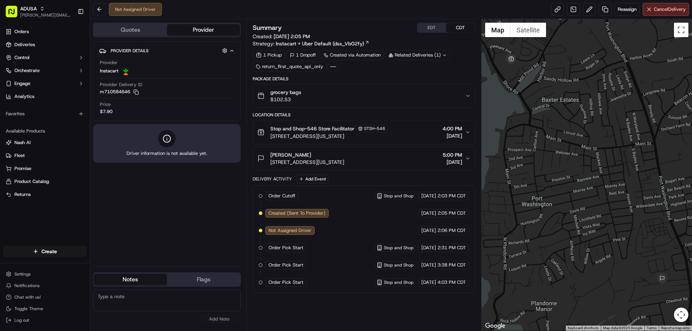
click at [111, 293] on textarea at bounding box center [167, 301] width 148 height 22
click at [619, 10] on span "Reassign" at bounding box center [627, 9] width 19 height 6
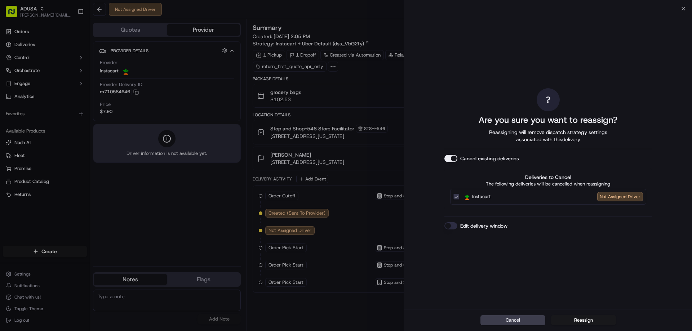
click at [453, 228] on button "Edit delivery window" at bounding box center [450, 225] width 13 height 7
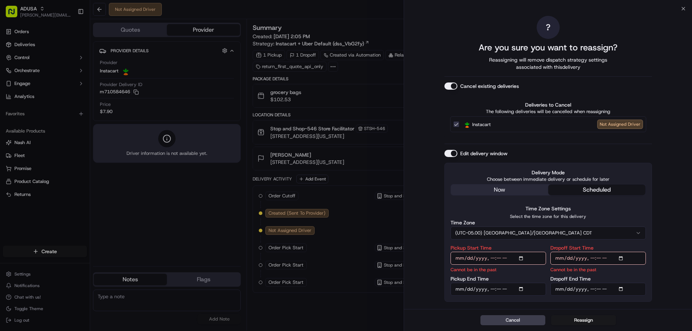
click at [509, 237] on button "(UTC-05.00) [GEOGRAPHIC_DATA]/[GEOGRAPHIC_DATA] CDT" at bounding box center [547, 233] width 195 height 13
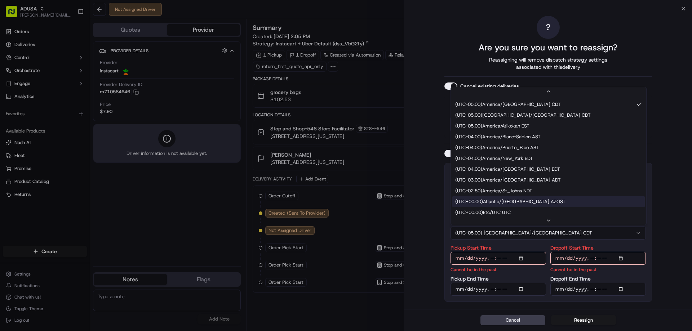
scroll to position [119, 0]
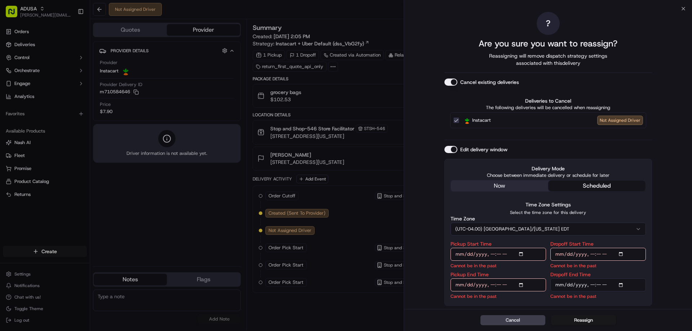
click at [491, 251] on input "Pickup Start Time" at bounding box center [497, 254] width 95 height 13
type input "[DATE]T18:00"
click at [493, 284] on input "Pickup End Time" at bounding box center [497, 285] width 95 height 13
type input "[DATE]T18:59"
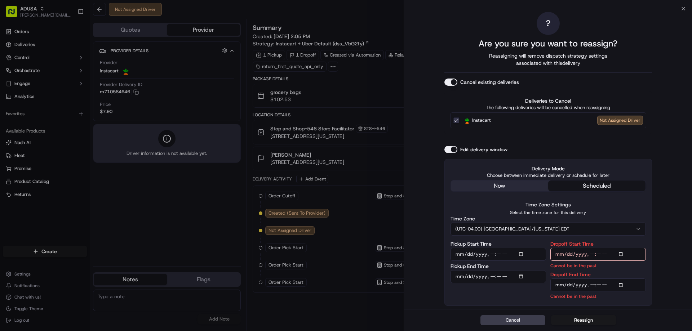
click at [592, 256] on input "Dropoff Start Time" at bounding box center [597, 254] width 95 height 13
type input "[DATE]T18:00"
click at [592, 285] on input "Dropoff End Time" at bounding box center [597, 285] width 95 height 13
type input "[DATE]T19:00"
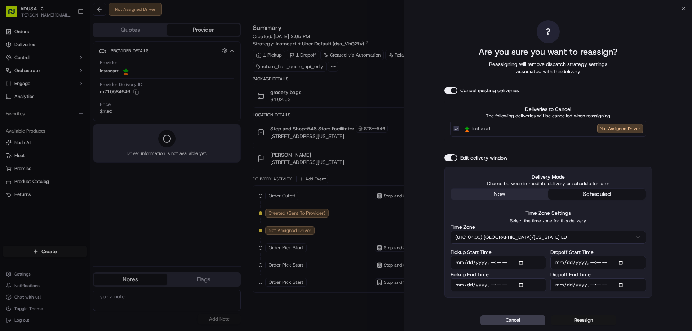
click at [585, 321] on button "Reassign" at bounding box center [583, 320] width 65 height 10
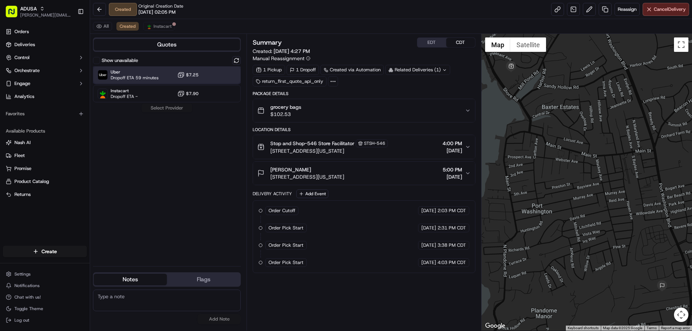
click at [155, 76] on span "Dropoff ETA 59 minutes" at bounding box center [135, 78] width 48 height 6
click at [159, 108] on button "Assign Provider" at bounding box center [166, 108] width 51 height 9
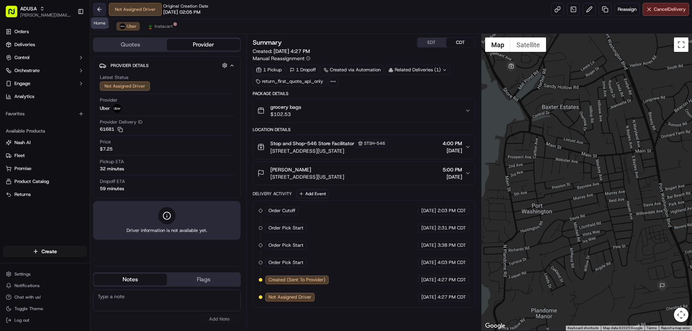
click at [99, 9] on button at bounding box center [99, 9] width 13 height 13
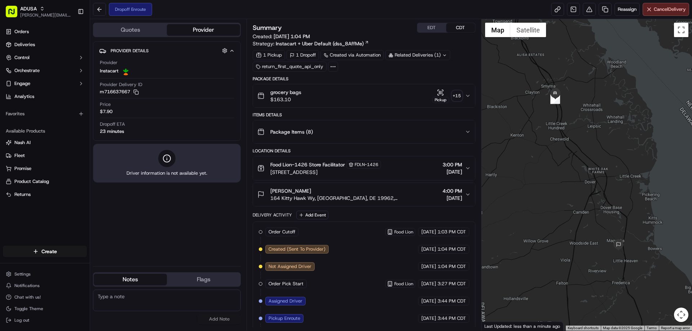
paste textarea "Delivery window no longer works for customer"
type textarea "Delivery window no longer works for customer"
click at [219, 315] on button "Add Note" at bounding box center [218, 319] width 43 height 10
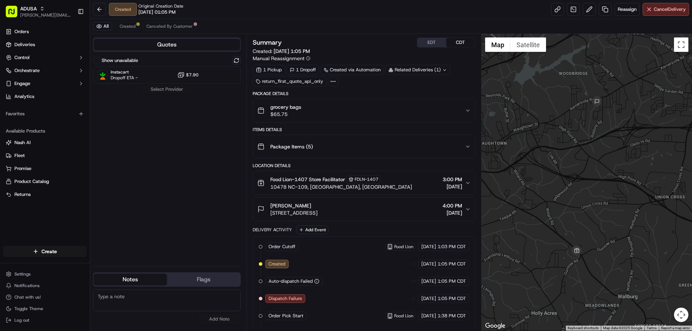
paste textarea "Ord picked up from store; customer DN receive ord"
type textarea "Ord picked up from store; customer DN receive ord"
click at [215, 320] on button "Add Note" at bounding box center [218, 319] width 43 height 10
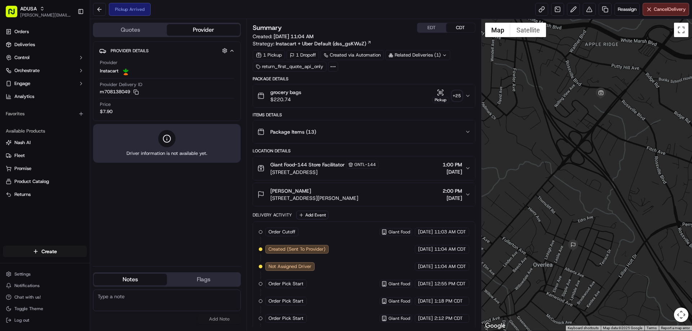
paste textarea "Delivery window no longer works for customer"
type textarea "Delivery window no longer works for customer"
click at [228, 321] on button "Add Note" at bounding box center [218, 319] width 43 height 10
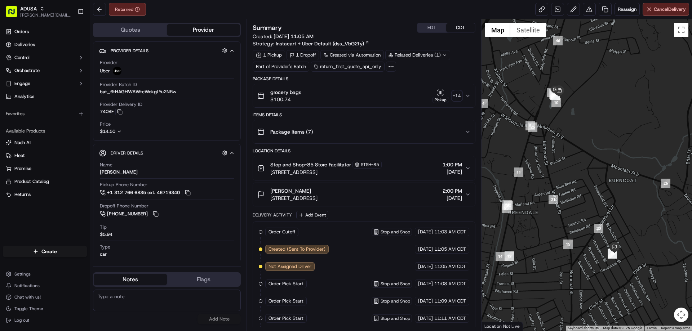
paste textarea "Customer was not home"
type textarea "Customer was not home"
click at [216, 315] on button "Add Note" at bounding box center [218, 319] width 43 height 10
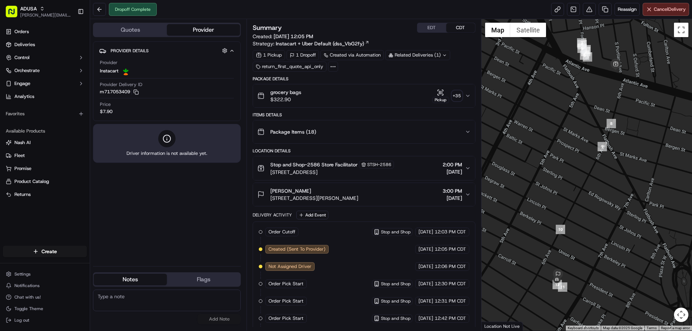
paste textarea "Ord picked up from store; customer DN receive ord"
type textarea "Ord picked up from store; customer DN receive ord"
click at [217, 319] on button "Add Note" at bounding box center [218, 319] width 43 height 10
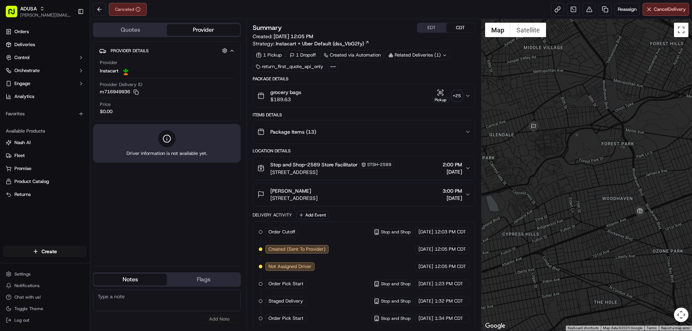
paste textarea "Cancelled by gig partner; no driver acceptance"
type textarea "Cancelled by gig partner; no driver acceptance"
drag, startPoint x: 227, startPoint y: 320, endPoint x: 146, endPoint y: 136, distance: 201.2
click at [227, 320] on button "Add Note" at bounding box center [218, 319] width 43 height 10
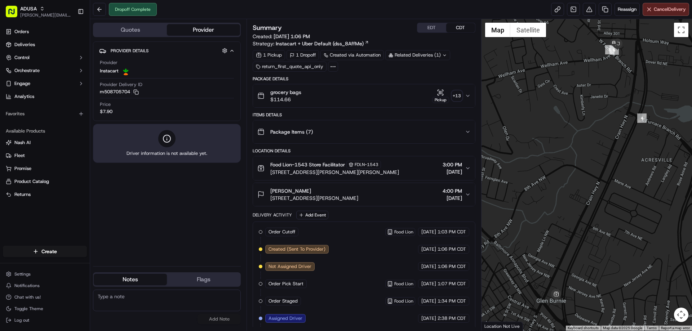
paste textarea "Delivered to wrong address"
type textarea "Delivered to wrong address"
click at [227, 317] on button "Add Note" at bounding box center [218, 319] width 43 height 10
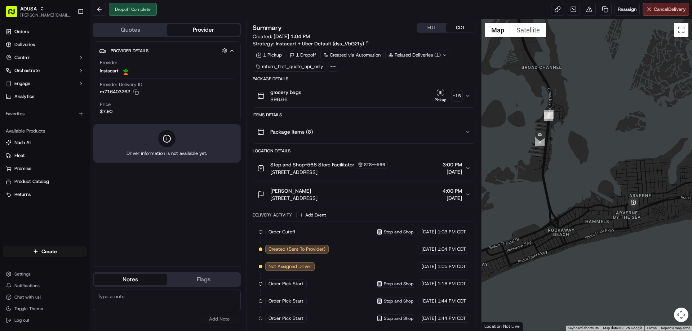
drag, startPoint x: 144, startPoint y: 288, endPoint x: 135, endPoint y: 295, distance: 11.3
paste textarea "Delivered to wrong address"
type textarea "Delivered to wrong address"
click at [218, 314] on div "Delivered to wrong address No results found Add Note" at bounding box center [167, 307] width 148 height 35
click at [217, 319] on button "Add Note" at bounding box center [218, 319] width 43 height 10
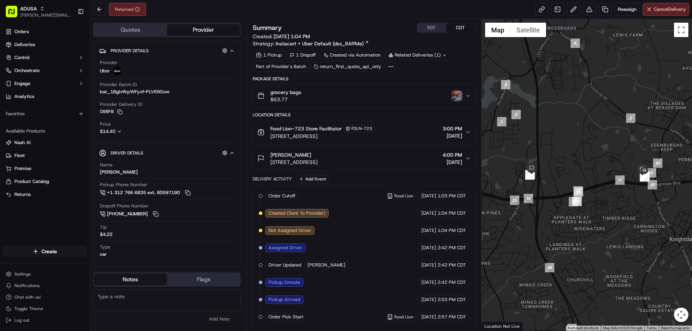
paste textarea "Ord picked up from store; customer DN receive ord"
type textarea "Ord picked up from store; customer DN receive ord"
click at [213, 320] on button "Add Note" at bounding box center [218, 319] width 43 height 10
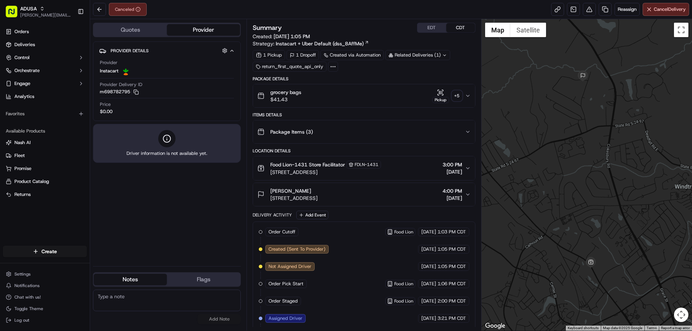
paste textarea "Company technical issue"
type textarea "Company technical issue"
click at [224, 319] on button "Add Note" at bounding box center [218, 319] width 43 height 10
